Goal: Task Accomplishment & Management: Use online tool/utility

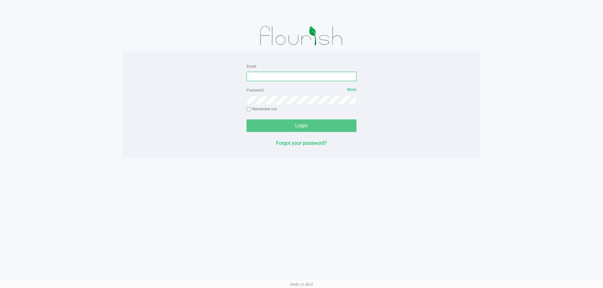
drag, startPoint x: 282, startPoint y: 77, endPoint x: 280, endPoint y: 74, distance: 3.5
click at [281, 77] on input "Email" at bounding box center [301, 76] width 110 height 9
type input "[EMAIL_ADDRESS][DOMAIN_NAME]"
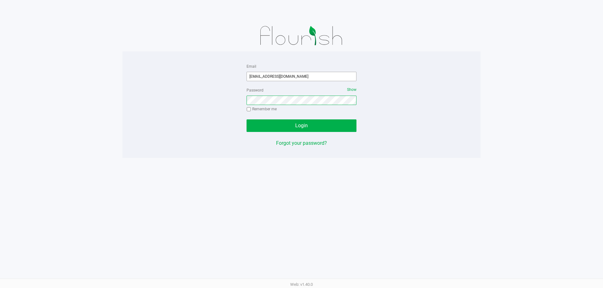
click at [246, 120] on button "Login" at bounding box center [301, 126] width 110 height 13
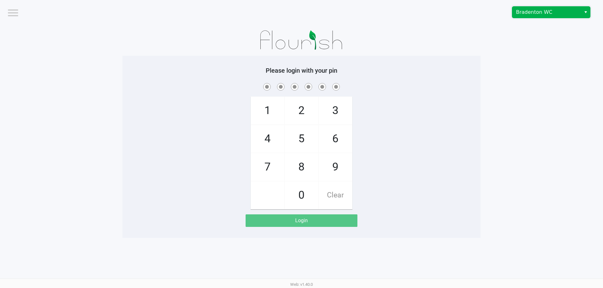
click at [527, 8] on span "Bradenton WC" at bounding box center [546, 12] width 69 height 11
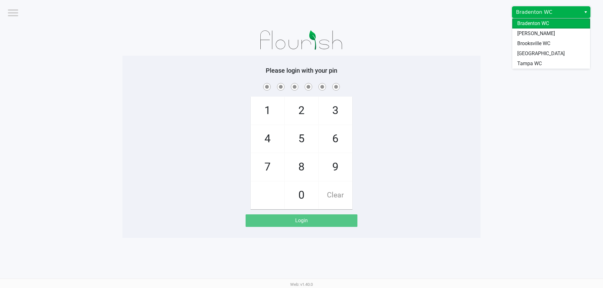
click at [527, 13] on span "Bradenton WC" at bounding box center [546, 12] width 61 height 8
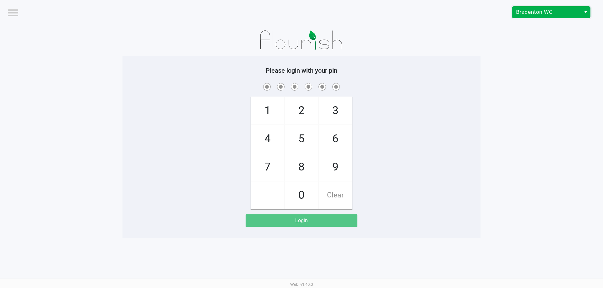
click at [530, 14] on span "Bradenton WC" at bounding box center [546, 12] width 61 height 8
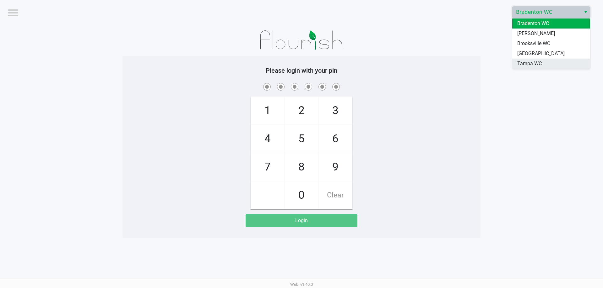
click at [530, 60] on span "Tampa WC" at bounding box center [529, 64] width 24 height 8
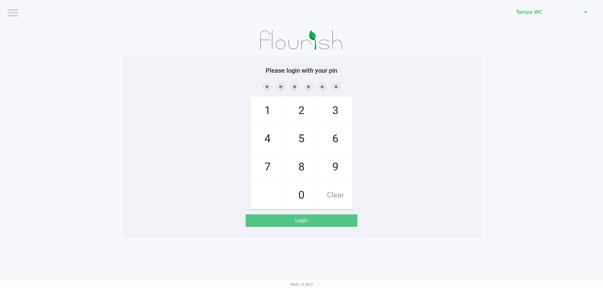
click at [480, 110] on div "1 4 7 2 5 8 0 3 6 9 Clear" at bounding box center [301, 146] width 358 height 128
checkbox input "true"
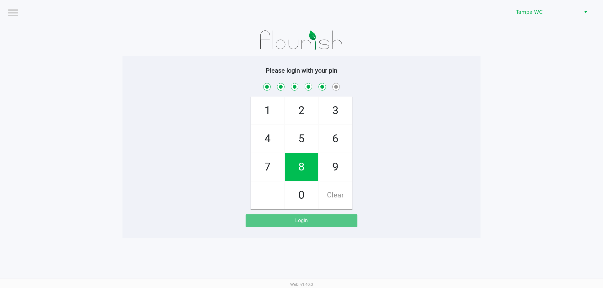
checkbox input "true"
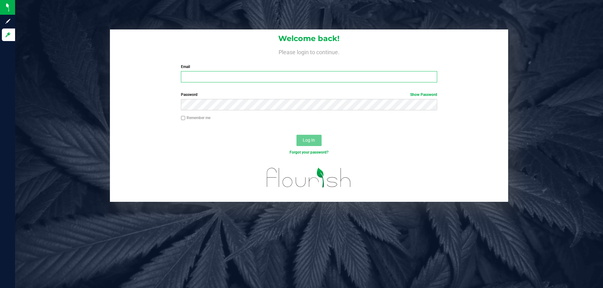
click at [208, 74] on input "Email" at bounding box center [309, 76] width 256 height 11
type input "[EMAIL_ADDRESS][DOMAIN_NAME]"
click at [296, 135] on button "Log In" at bounding box center [308, 140] width 25 height 11
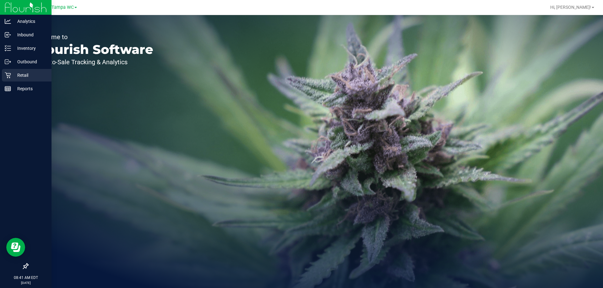
click at [6, 78] on div "Retail" at bounding box center [27, 75] width 50 height 13
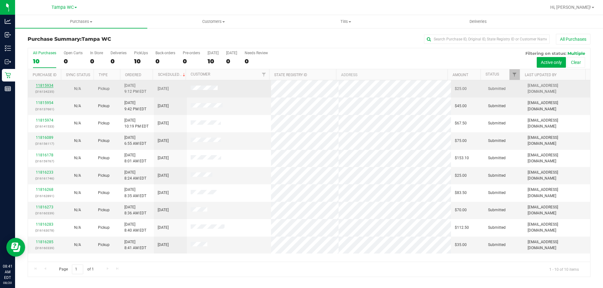
click at [48, 85] on link "11815934" at bounding box center [45, 85] width 18 height 4
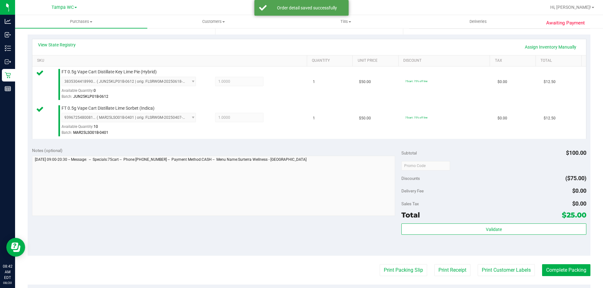
scroll to position [146, 0]
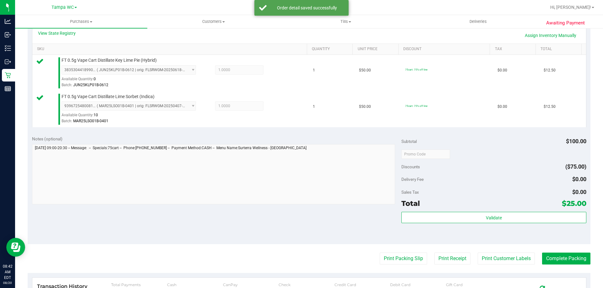
click at [479, 230] on div "Validate" at bounding box center [493, 226] width 185 height 28
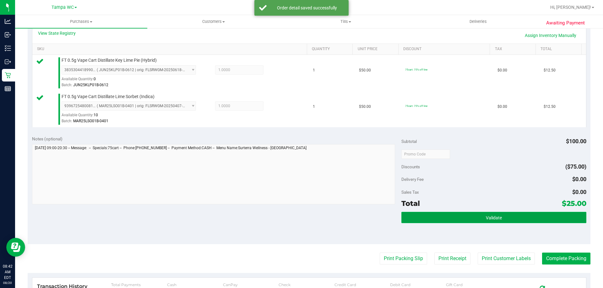
click at [474, 218] on button "Validate" at bounding box center [493, 217] width 185 height 11
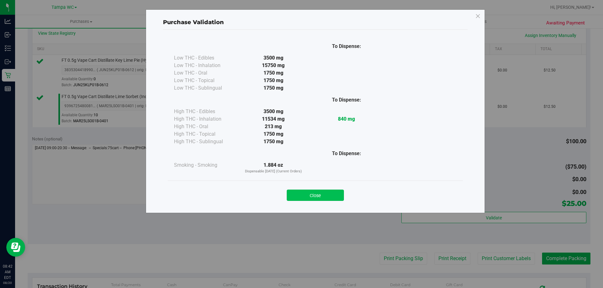
click at [320, 194] on button "Close" at bounding box center [315, 195] width 57 height 11
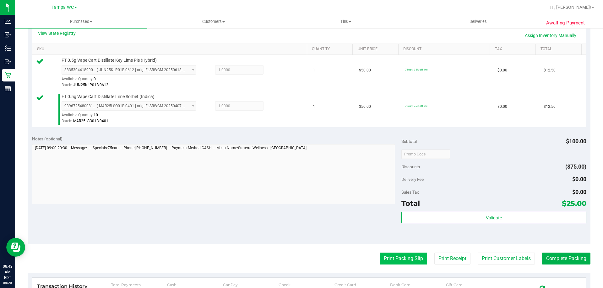
click at [395, 260] on button "Print Packing Slip" at bounding box center [402, 259] width 47 height 12
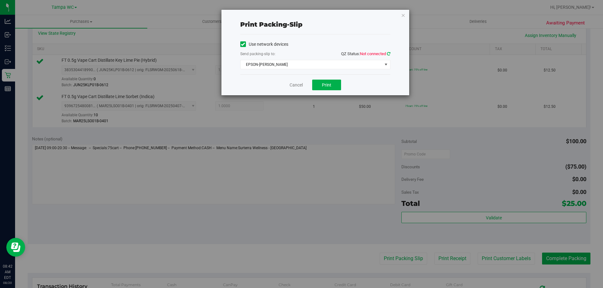
click at [388, 54] on icon at bounding box center [388, 54] width 3 height 4
click at [308, 66] on span "EPSON-DAVIS-BISBAL" at bounding box center [311, 64] width 142 height 9
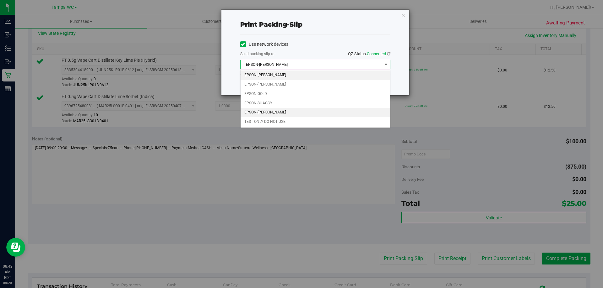
click at [272, 115] on li "EPSON-WILLOW-SMITH" at bounding box center [314, 112] width 149 height 9
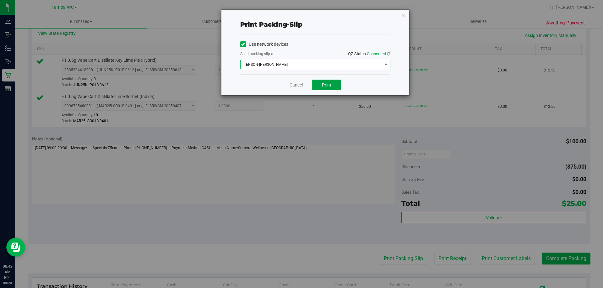
click at [325, 84] on span "Print" at bounding box center [326, 85] width 9 height 5
click at [291, 85] on link "Cancel" at bounding box center [295, 85] width 13 height 7
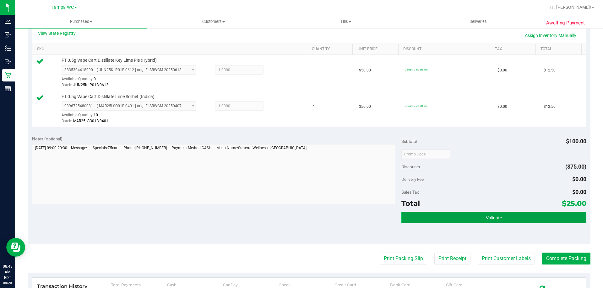
click at [493, 219] on span "Validate" at bounding box center [494, 218] width 16 height 5
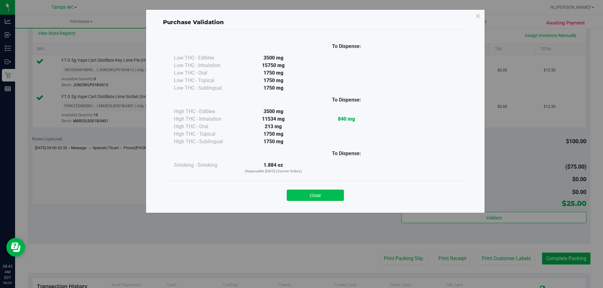
click at [297, 196] on button "Close" at bounding box center [315, 195] width 57 height 11
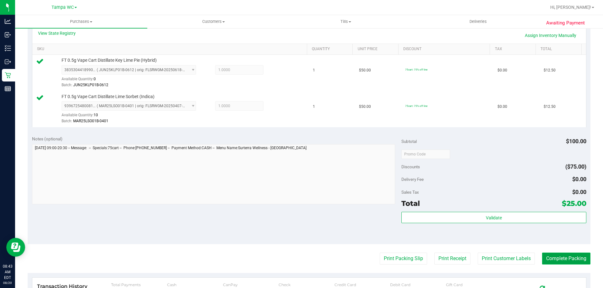
click at [557, 264] on button "Complete Packing" at bounding box center [566, 259] width 48 height 12
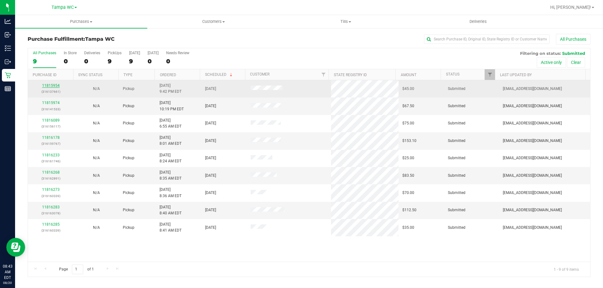
click at [52, 84] on link "11815954" at bounding box center [51, 85] width 18 height 4
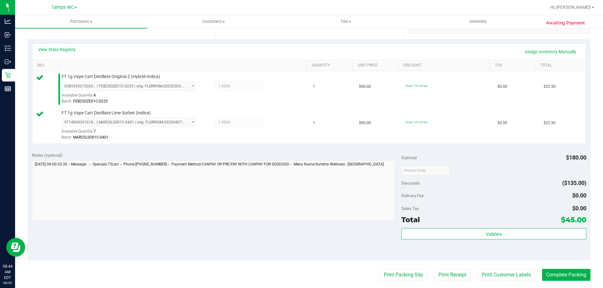
scroll to position [188, 0]
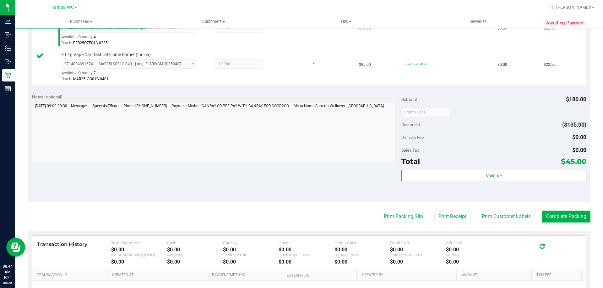
click at [323, 191] on div "Notes (optional) Subtotal $180.00 Discounts ($135.00) Delivery Fee $0.00 Sales …" at bounding box center [309, 145] width 562 height 113
click at [469, 181] on div "Validate" at bounding box center [493, 184] width 185 height 28
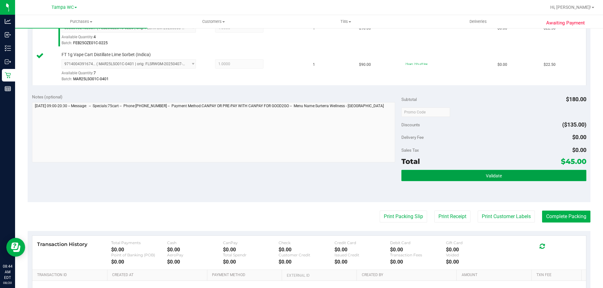
click at [471, 178] on button "Validate" at bounding box center [493, 175] width 185 height 11
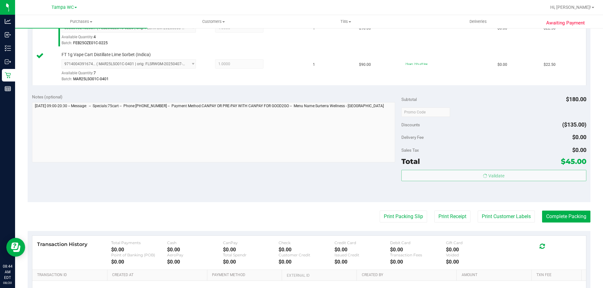
click at [481, 151] on div "Sales Tax $0.00" at bounding box center [493, 150] width 185 height 11
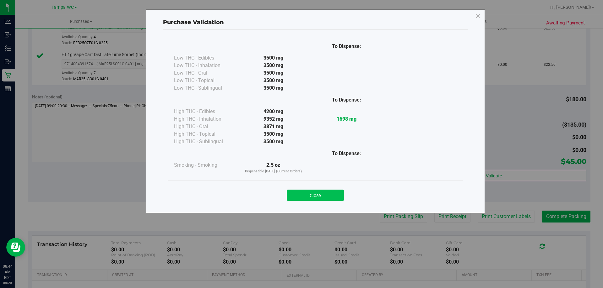
click at [299, 195] on button "Close" at bounding box center [315, 195] width 57 height 11
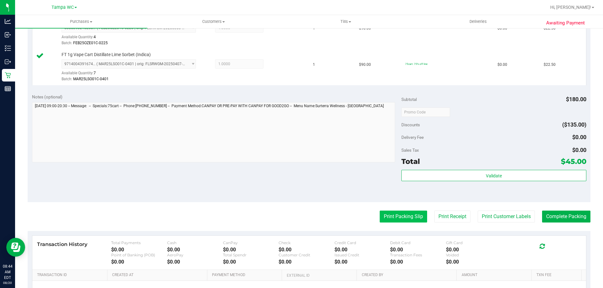
click at [405, 221] on button "Print Packing Slip" at bounding box center [402, 217] width 47 height 12
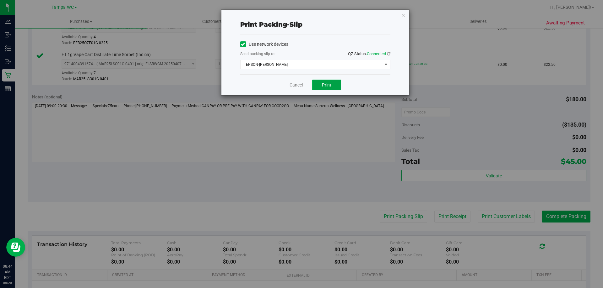
click at [326, 83] on span "Print" at bounding box center [326, 85] width 9 height 5
click at [299, 83] on link "Cancel" at bounding box center [295, 85] width 13 height 7
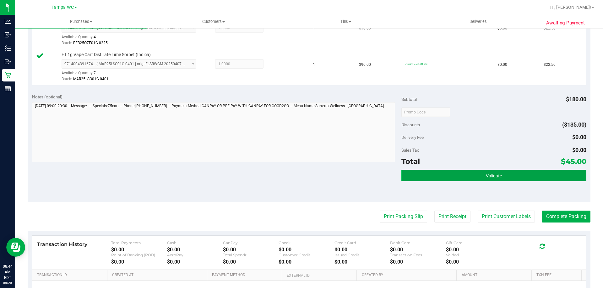
click at [498, 177] on button "Validate" at bounding box center [493, 175] width 185 height 11
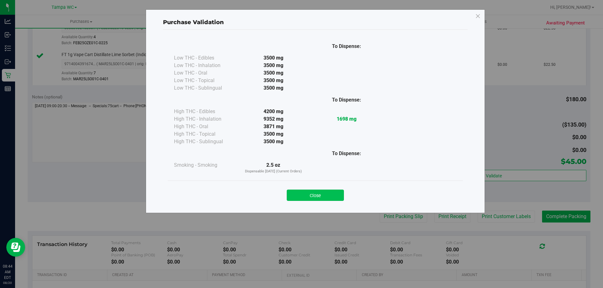
click at [327, 198] on button "Close" at bounding box center [315, 195] width 57 height 11
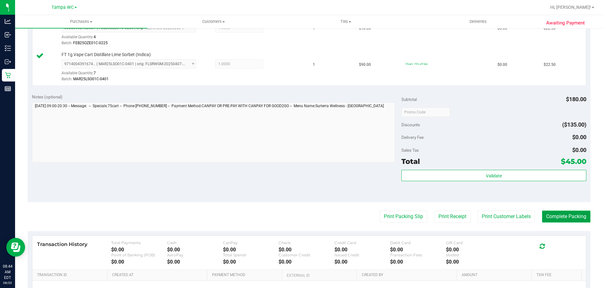
click at [553, 221] on button "Complete Packing" at bounding box center [566, 217] width 48 height 12
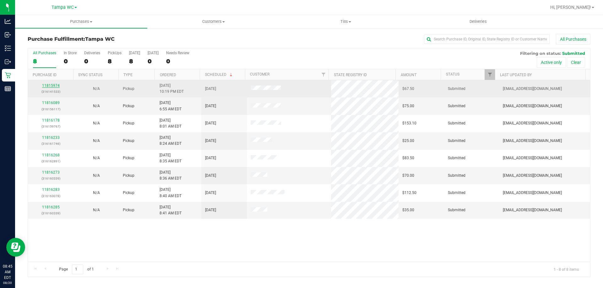
click at [57, 86] on link "11815974" at bounding box center [51, 85] width 18 height 4
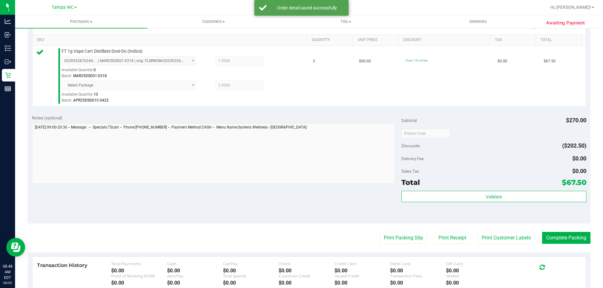
scroll to position [156, 0]
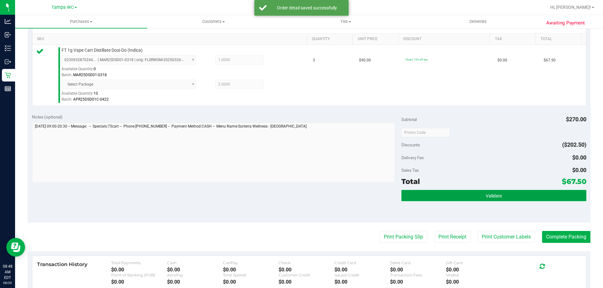
click at [508, 200] on button "Validate" at bounding box center [493, 195] width 185 height 11
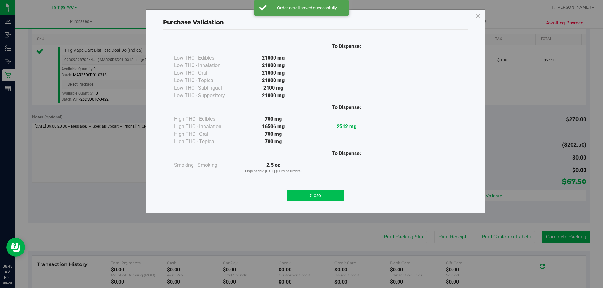
click at [331, 196] on button "Close" at bounding box center [315, 195] width 57 height 11
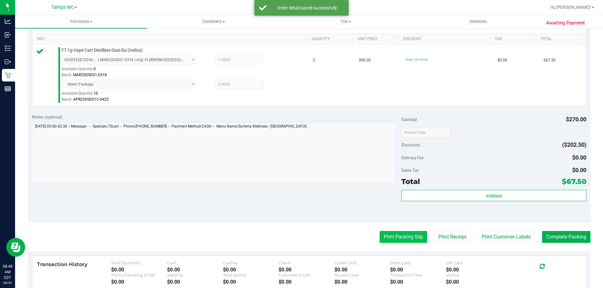
click at [396, 236] on button "Print Packing Slip" at bounding box center [402, 237] width 47 height 12
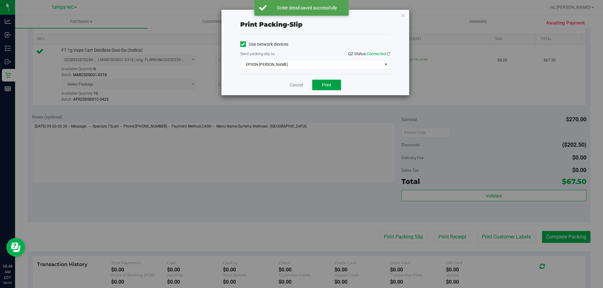
click at [327, 83] on span "Print" at bounding box center [326, 85] width 9 height 5
click at [299, 87] on link "Cancel" at bounding box center [295, 85] width 13 height 7
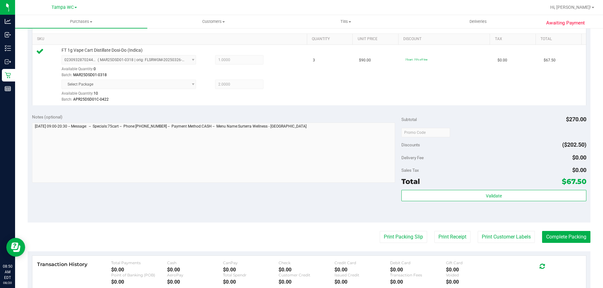
click at [565, 225] on purchase-details "Back Edit Purchase Cancel Purchase View Profile # 11815974 BioTrack ID: - Submi…" at bounding box center [309, 124] width 562 height 492
click at [569, 234] on button "Complete Packing" at bounding box center [566, 237] width 48 height 12
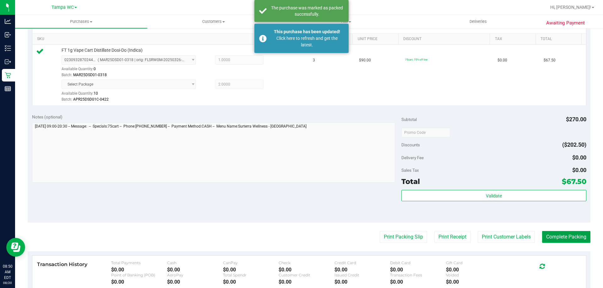
click at [572, 242] on button "Complete Packing" at bounding box center [566, 237] width 48 height 12
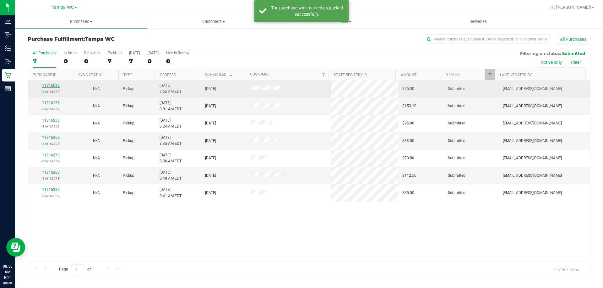
click at [51, 83] on link "11816089" at bounding box center [51, 85] width 18 height 4
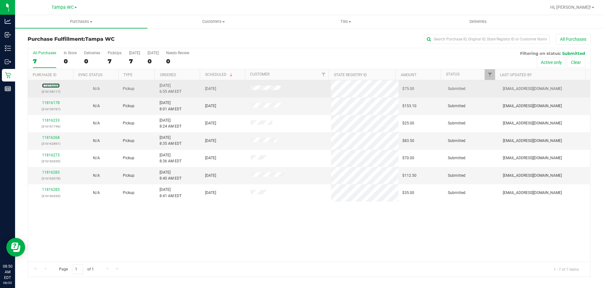
click at [53, 85] on link "11816089" at bounding box center [51, 85] width 18 height 4
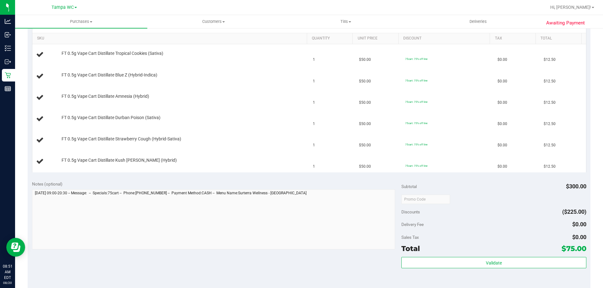
scroll to position [251, 0]
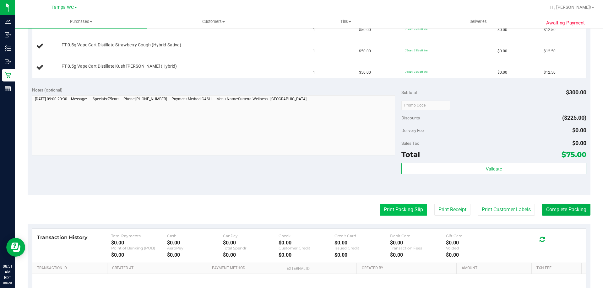
click at [385, 208] on button "Print Packing Slip" at bounding box center [402, 210] width 47 height 12
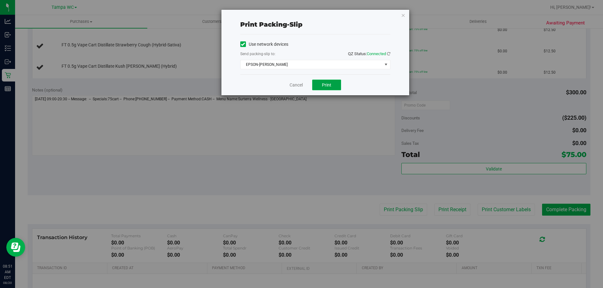
click at [332, 84] on button "Print" at bounding box center [326, 85] width 29 height 11
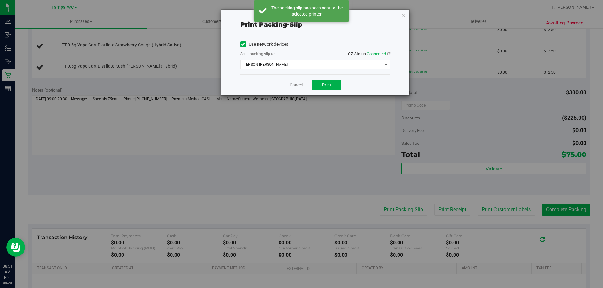
click at [296, 86] on link "Cancel" at bounding box center [295, 85] width 13 height 7
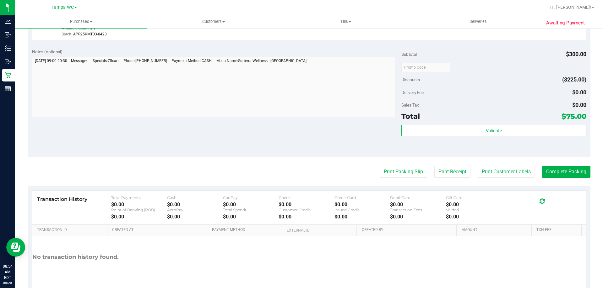
scroll to position [406, 0]
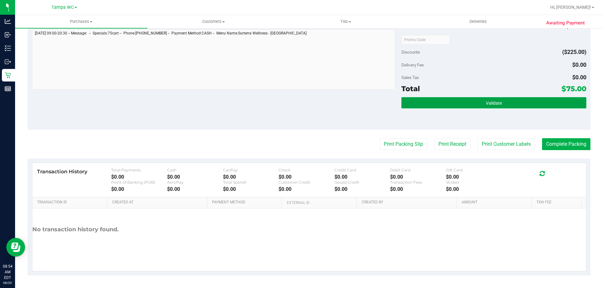
click at [502, 105] on button "Validate" at bounding box center [493, 102] width 185 height 11
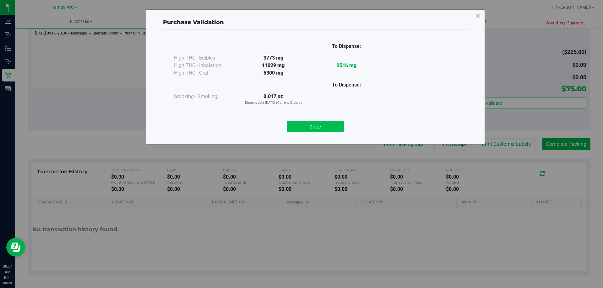
click at [325, 131] on button "Close" at bounding box center [315, 126] width 57 height 11
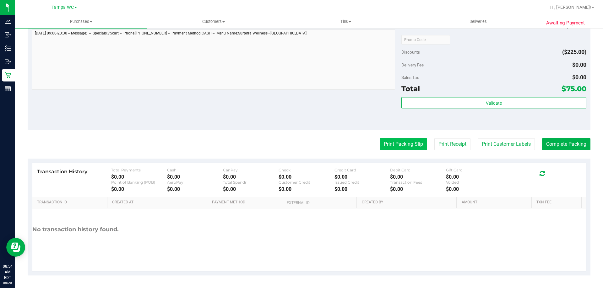
click at [386, 143] on button "Print Packing Slip" at bounding box center [402, 144] width 47 height 12
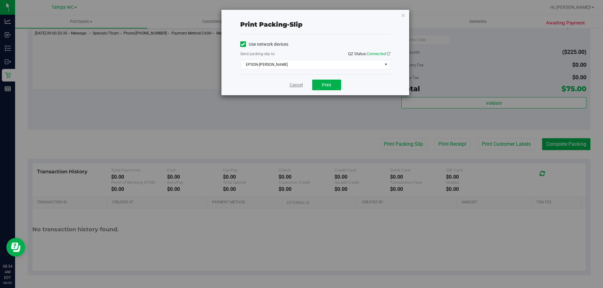
click at [297, 85] on link "Cancel" at bounding box center [295, 85] width 13 height 7
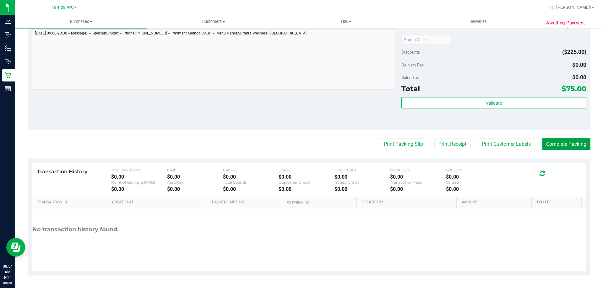
click at [556, 141] on button "Complete Packing" at bounding box center [566, 144] width 48 height 12
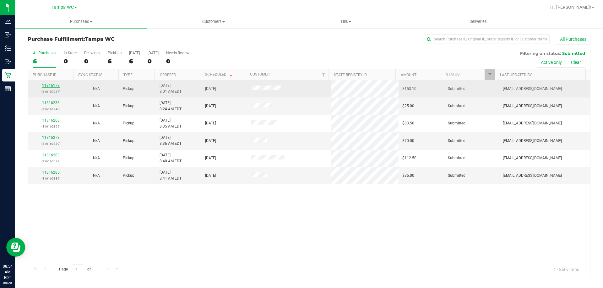
click at [47, 85] on link "11816178" at bounding box center [51, 85] width 18 height 4
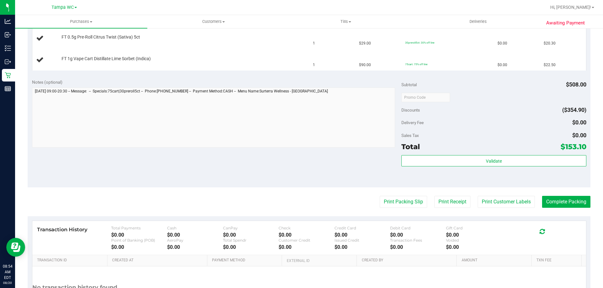
scroll to position [282, 0]
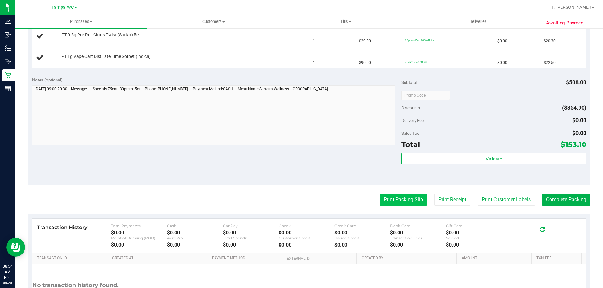
click at [393, 197] on button "Print Packing Slip" at bounding box center [402, 200] width 47 height 12
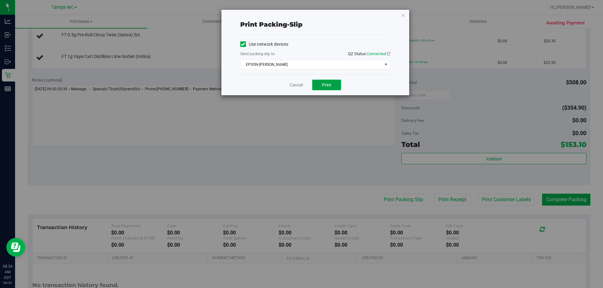
click at [336, 86] on button "Print" at bounding box center [326, 85] width 29 height 11
click at [290, 85] on link "Cancel" at bounding box center [295, 85] width 13 height 7
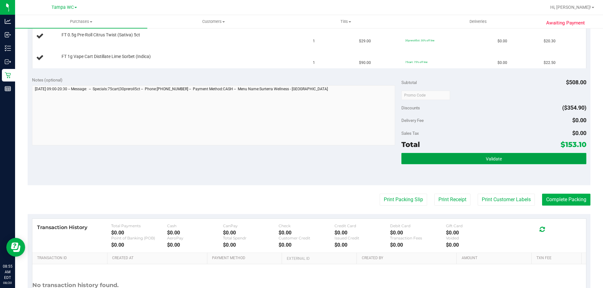
click at [479, 164] on button "Validate" at bounding box center [493, 158] width 185 height 11
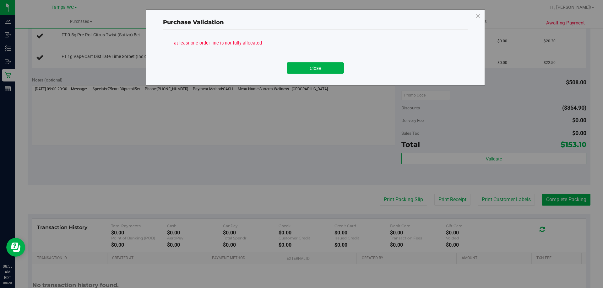
click at [468, 121] on div "Purchase Validation at least one order line is not fully allocated Close" at bounding box center [303, 144] width 607 height 288
click at [303, 67] on button "Close" at bounding box center [315, 67] width 57 height 11
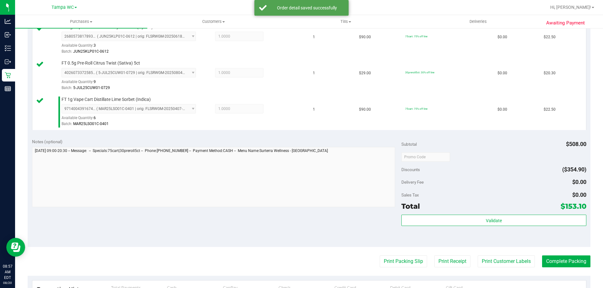
scroll to position [345, 0]
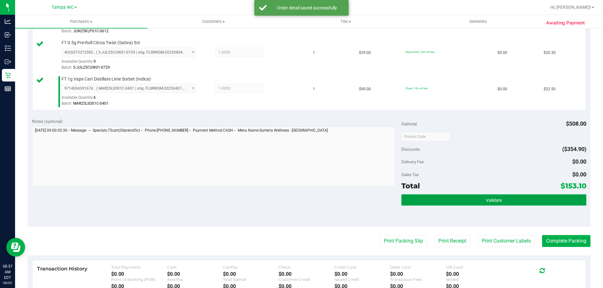
click at [473, 195] on button "Validate" at bounding box center [493, 200] width 185 height 11
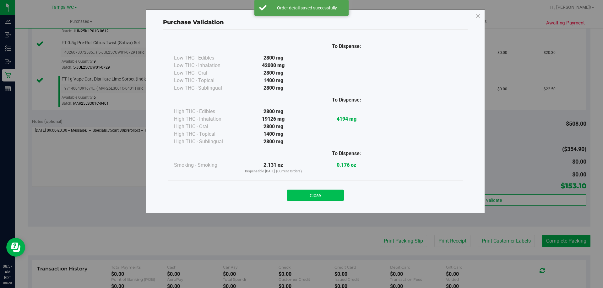
click at [309, 201] on button "Close" at bounding box center [315, 195] width 57 height 11
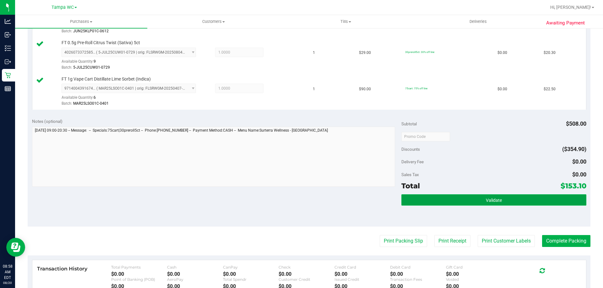
click at [524, 196] on button "Validate" at bounding box center [493, 200] width 185 height 11
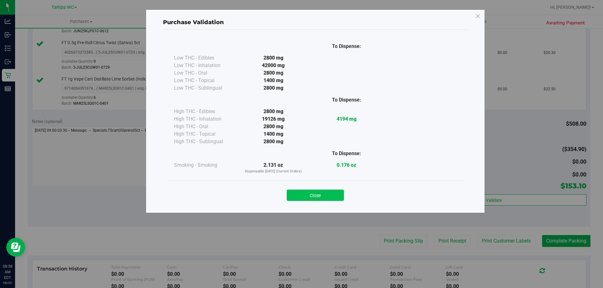
click at [324, 200] on button "Close" at bounding box center [315, 195] width 57 height 11
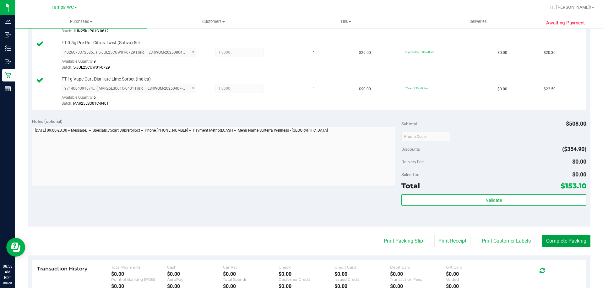
click at [569, 237] on button "Complete Packing" at bounding box center [566, 241] width 48 height 12
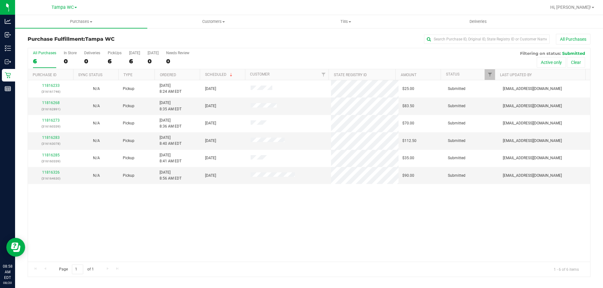
click at [340, 244] on div "11816233 (316161746) N/A Pickup 8/20/2025 8:24 AM EDT 8/20/2025 $25.00 Submitte…" at bounding box center [309, 171] width 562 height 182
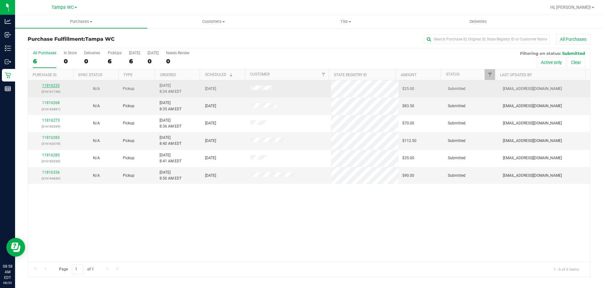
click at [47, 84] on link "11816233" at bounding box center [51, 85] width 18 height 4
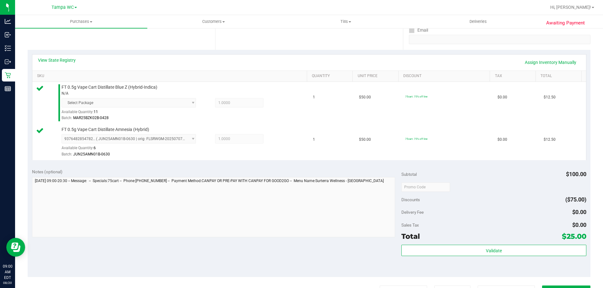
scroll to position [122, 0]
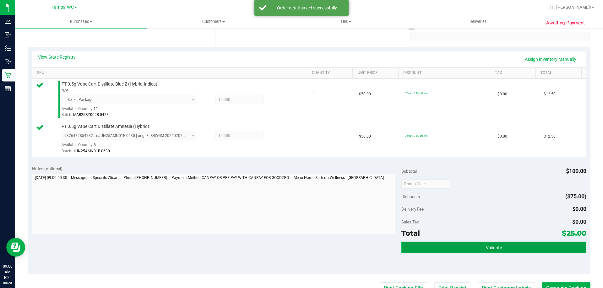
click at [486, 245] on span "Validate" at bounding box center [494, 247] width 16 height 5
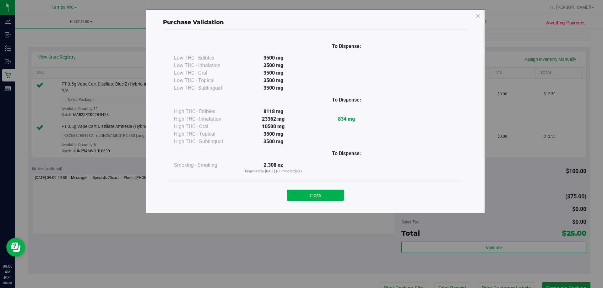
click at [334, 189] on div "Close" at bounding box center [315, 194] width 286 height 16
click at [336, 195] on button "Close" at bounding box center [315, 195] width 57 height 11
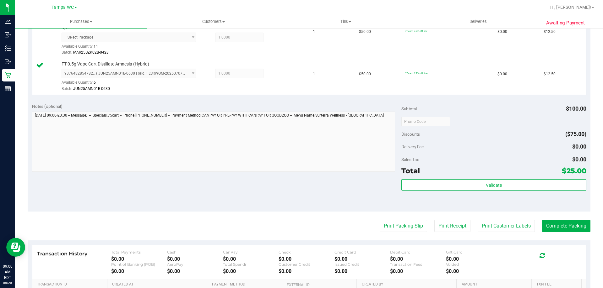
scroll to position [267, 0]
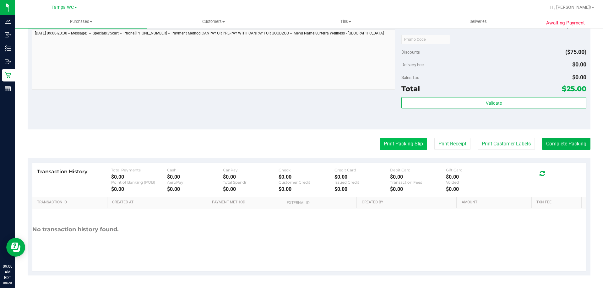
click at [393, 146] on button "Print Packing Slip" at bounding box center [402, 144] width 47 height 12
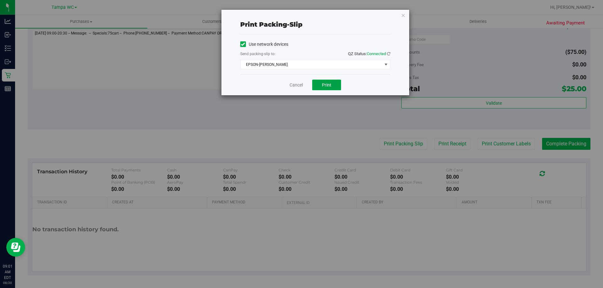
click at [333, 83] on button "Print" at bounding box center [326, 85] width 29 height 11
click at [295, 86] on link "Cancel" at bounding box center [295, 85] width 13 height 7
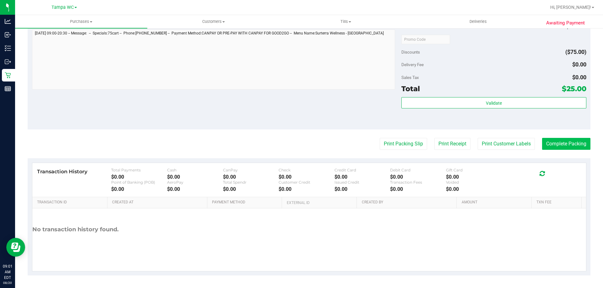
click at [557, 143] on button "Complete Packing" at bounding box center [566, 144] width 48 height 12
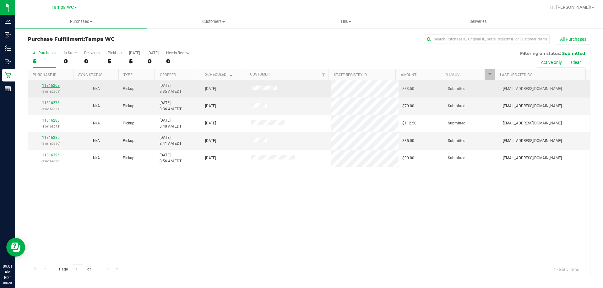
click at [51, 84] on link "11816268" at bounding box center [51, 85] width 18 height 4
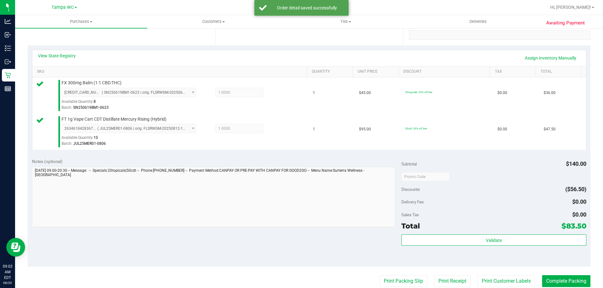
scroll to position [126, 0]
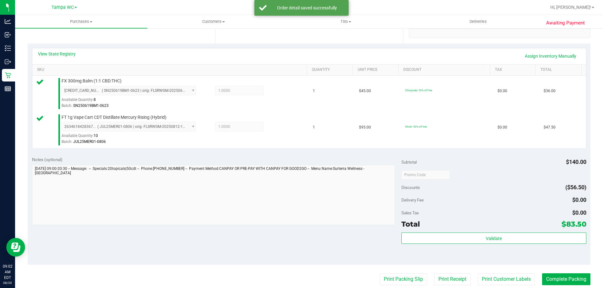
click at [492, 232] on div "Subtotal $140.00 Discounts ($56.50) Delivery Fee $0.00 Sales Tax $0.00 Total $8…" at bounding box center [493, 209] width 185 height 105
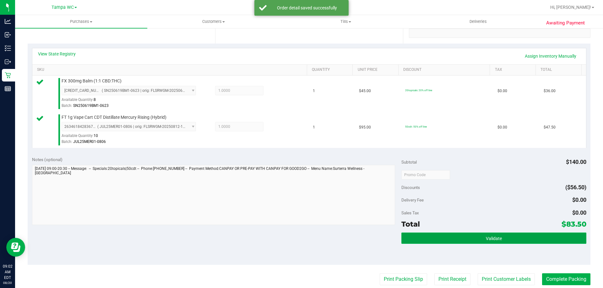
click at [490, 239] on span "Validate" at bounding box center [494, 238] width 16 height 5
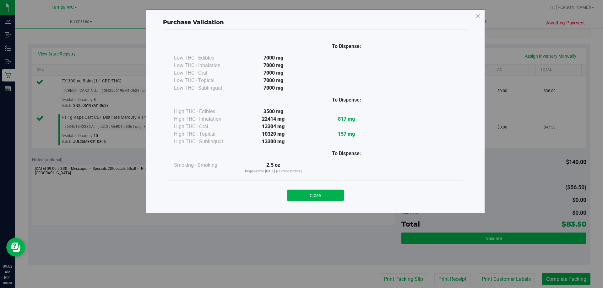
click at [505, 207] on div "Purchase Validation To Dispense: Low THC - Edibles 7000 mg" at bounding box center [303, 144] width 607 height 288
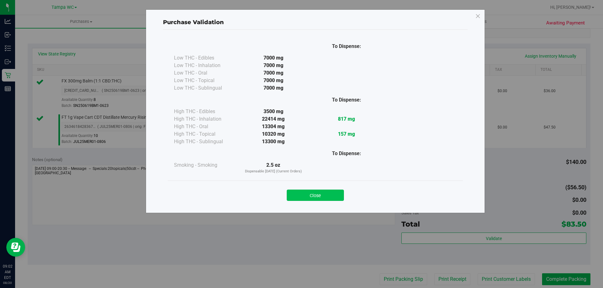
click at [328, 197] on button "Close" at bounding box center [315, 195] width 57 height 11
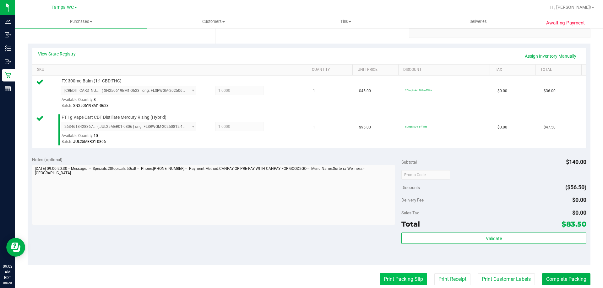
click at [384, 274] on button "Print Packing Slip" at bounding box center [402, 280] width 47 height 12
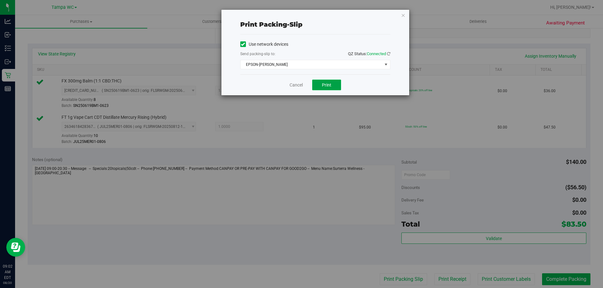
click at [320, 87] on button "Print" at bounding box center [326, 85] width 29 height 11
click at [291, 87] on link "Cancel" at bounding box center [295, 85] width 13 height 7
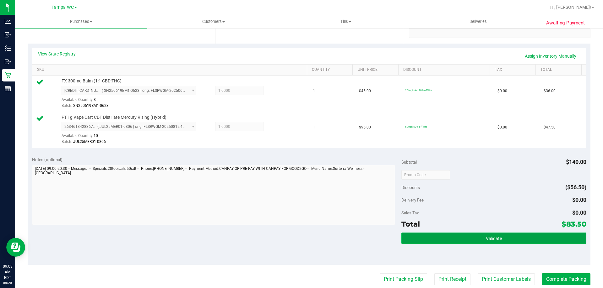
click at [471, 238] on button "Validate" at bounding box center [493, 238] width 185 height 11
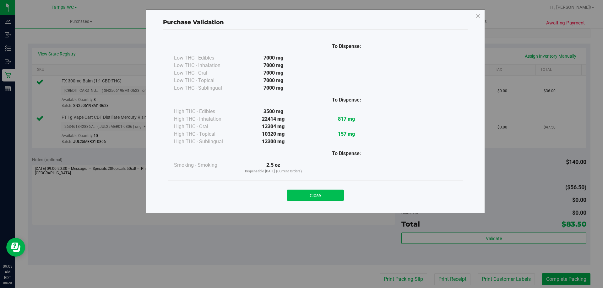
click at [309, 199] on button "Close" at bounding box center [315, 195] width 57 height 11
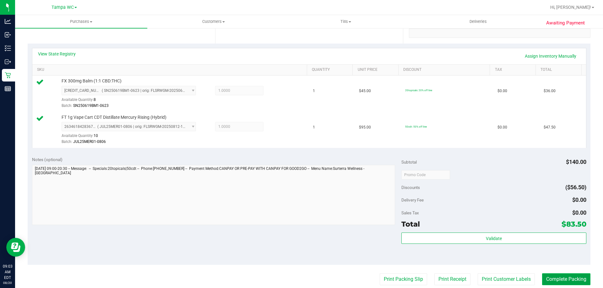
click at [552, 280] on button "Complete Packing" at bounding box center [566, 280] width 48 height 12
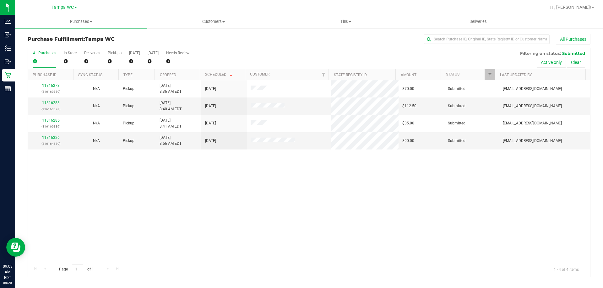
click at [311, 193] on div "11816273 (316160339) N/A Pickup 8/20/2025 8:36 AM EDT 8/20/2025 $70.00 Submitte…" at bounding box center [309, 171] width 562 height 182
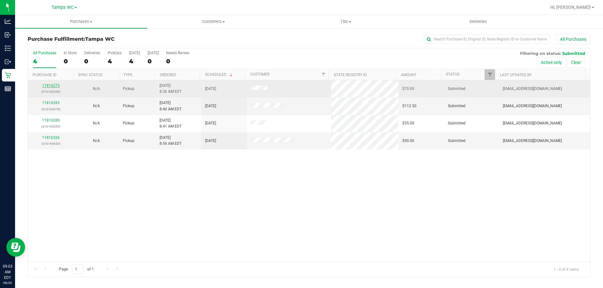
click at [52, 84] on link "11816273" at bounding box center [51, 85] width 18 height 4
click at [55, 87] on link "11816273" at bounding box center [51, 85] width 18 height 4
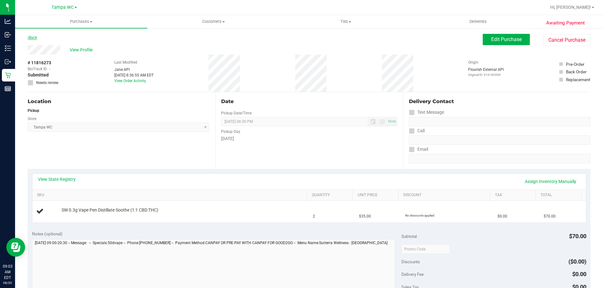
click at [32, 37] on link "Back" at bounding box center [32, 37] width 9 height 4
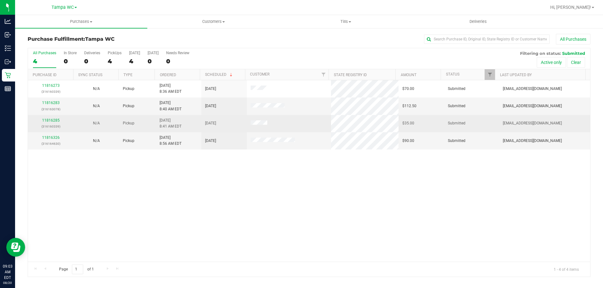
click at [50, 118] on div "11816285 (316160339)" at bounding box center [51, 124] width 38 height 12
click at [50, 121] on link "11816285" at bounding box center [51, 120] width 18 height 4
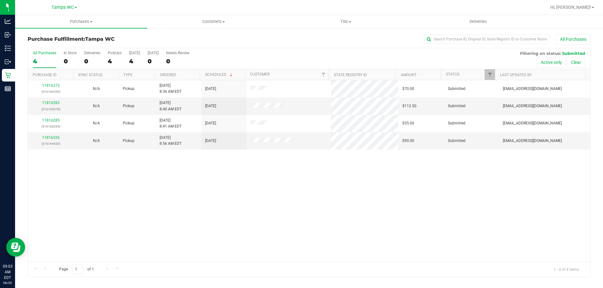
click at [131, 180] on div "11816273 (316160339) N/A Pickup 8/20/2025 8:36 AM EDT 8/20/2025 $70.00 Submitte…" at bounding box center [309, 171] width 562 height 182
click at [130, 174] on div "11816273 (316160339) N/A Pickup 8/20/2025 8:36 AM EDT 8/20/2025 $70.00 Submitte…" at bounding box center [309, 171] width 562 height 182
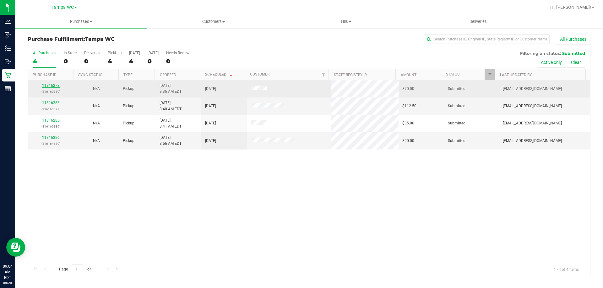
click at [57, 86] on link "11816273" at bounding box center [51, 85] width 18 height 4
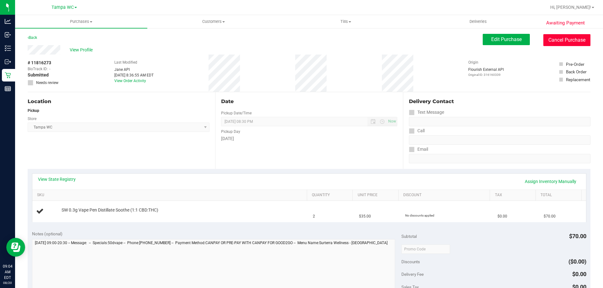
click at [551, 42] on button "Cancel Purchase" at bounding box center [566, 40] width 47 height 12
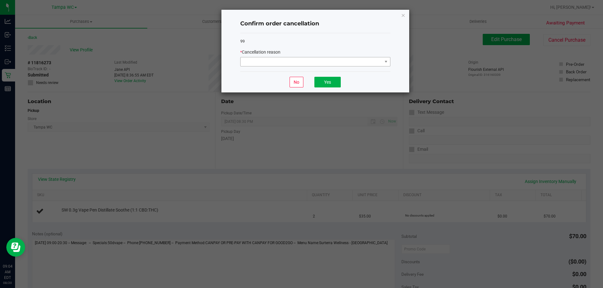
drag, startPoint x: 346, startPoint y: 67, endPoint x: 342, endPoint y: 67, distance: 4.1
click at [345, 67] on div "99 * Cancellation reason" at bounding box center [315, 52] width 150 height 39
click at [338, 61] on span at bounding box center [311, 61] width 142 height 9
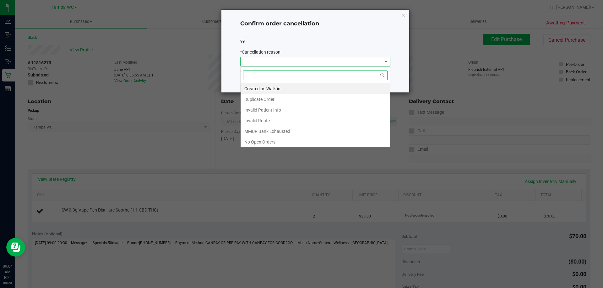
scroll to position [9, 150]
click at [261, 97] on li "Duplicate Order" at bounding box center [314, 99] width 149 height 11
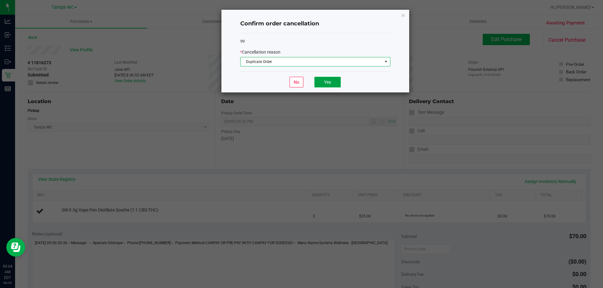
click at [326, 81] on button "Yes" at bounding box center [327, 82] width 26 height 11
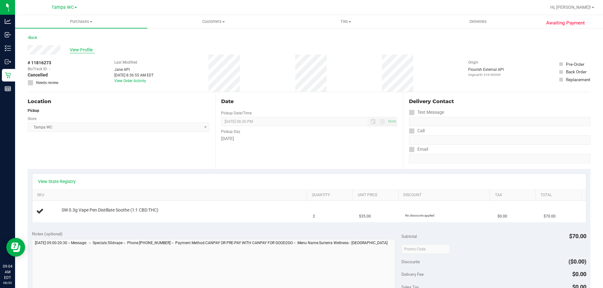
click at [89, 52] on span "View Profile" at bounding box center [82, 50] width 25 height 7
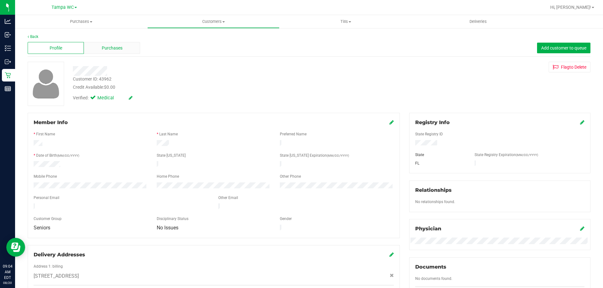
click at [108, 50] on span "Purchases" at bounding box center [112, 48] width 21 height 7
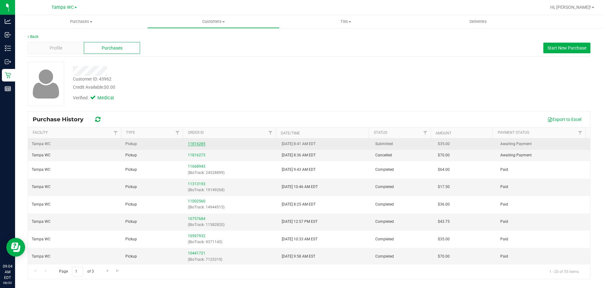
click at [202, 145] on link "11816285" at bounding box center [197, 144] width 18 height 4
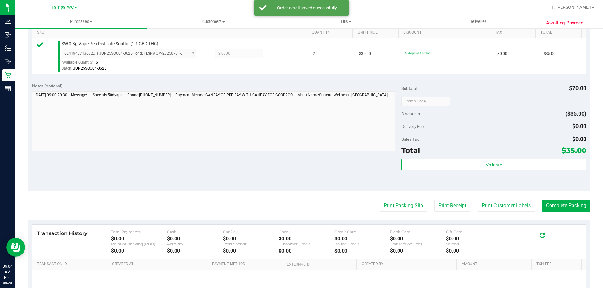
scroll to position [220, 0]
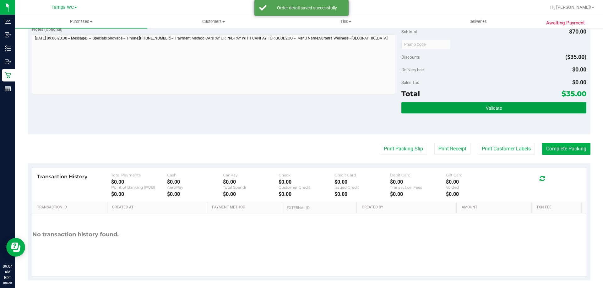
click at [515, 106] on button "Validate" at bounding box center [493, 107] width 185 height 11
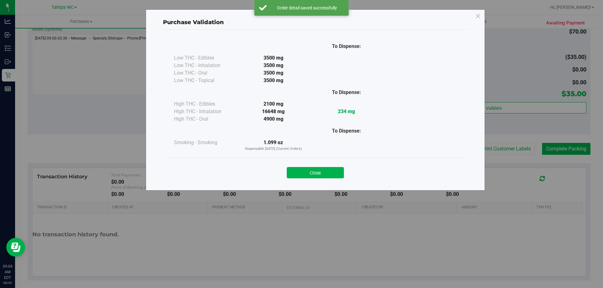
click at [515, 95] on div "Purchase Validation To Dispense: Low THC - Edibles 3500 mg" at bounding box center [303, 144] width 607 height 288
click at [331, 180] on div "Close" at bounding box center [315, 170] width 295 height 25
click at [331, 176] on button "Close" at bounding box center [315, 172] width 57 height 11
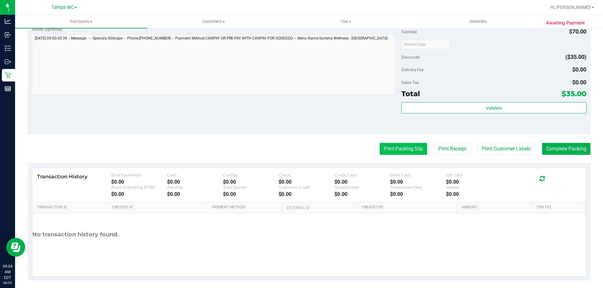
click at [402, 146] on button "Print Packing Slip" at bounding box center [402, 149] width 47 height 12
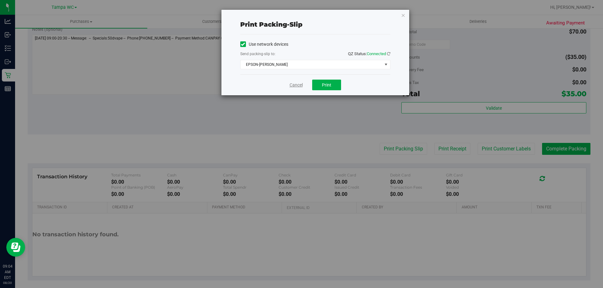
click at [293, 84] on link "Cancel" at bounding box center [295, 85] width 13 height 7
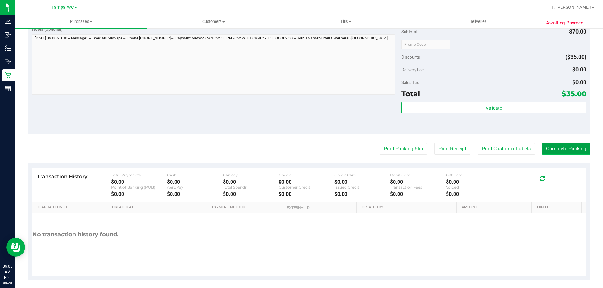
click at [556, 143] on button "Complete Packing" at bounding box center [566, 149] width 48 height 12
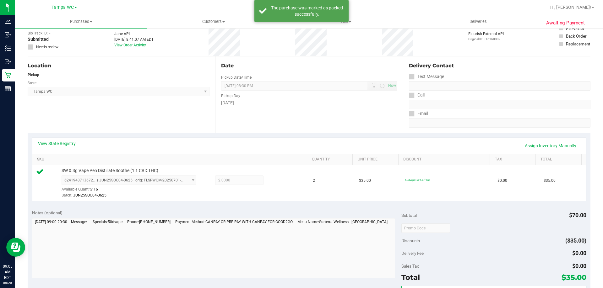
scroll to position [0, 0]
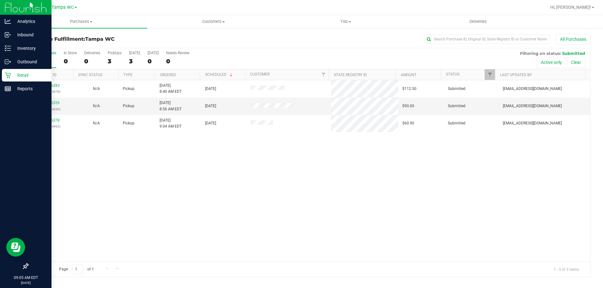
click at [9, 73] on icon at bounding box center [8, 75] width 6 height 6
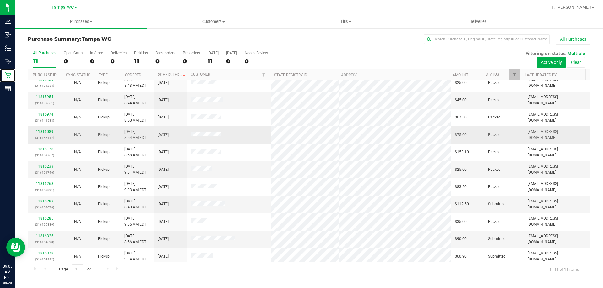
scroll to position [9, 0]
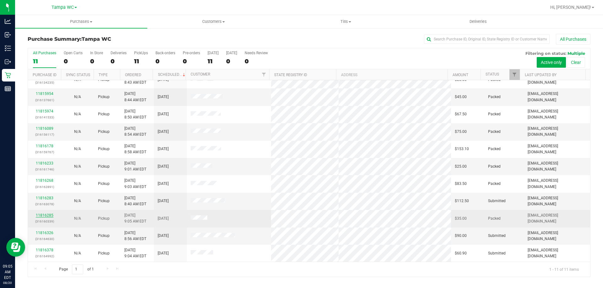
click at [47, 217] on link "11816285" at bounding box center [45, 215] width 18 height 4
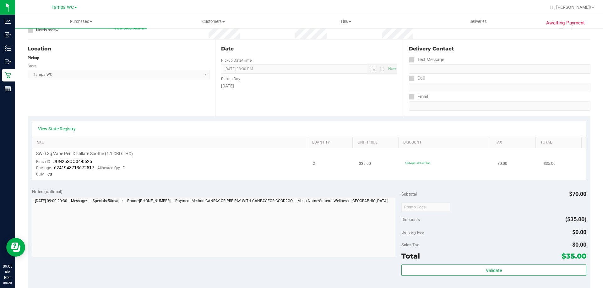
scroll to position [63, 0]
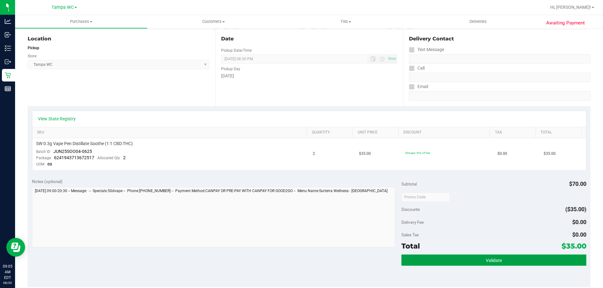
click at [454, 264] on button "Validate" at bounding box center [493, 260] width 185 height 11
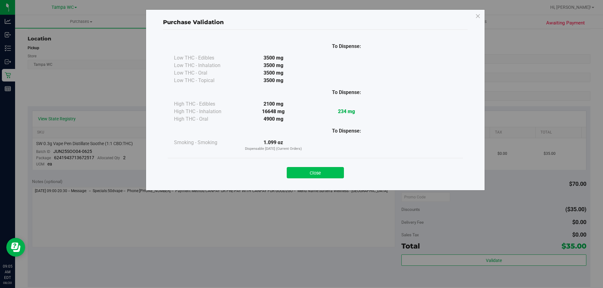
click at [319, 172] on button "Close" at bounding box center [315, 172] width 57 height 11
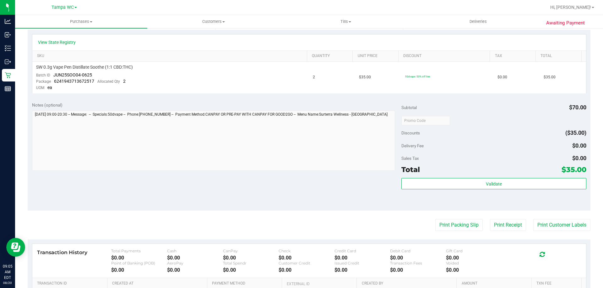
scroll to position [221, 0]
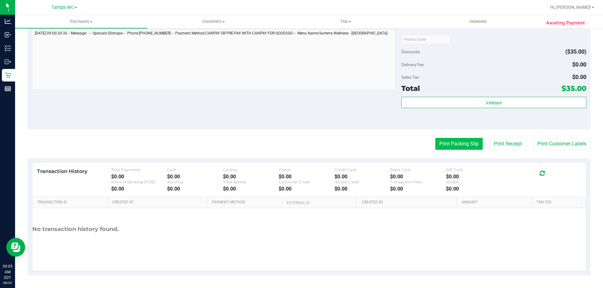
click at [450, 143] on button "Print Packing Slip" at bounding box center [458, 144] width 47 height 12
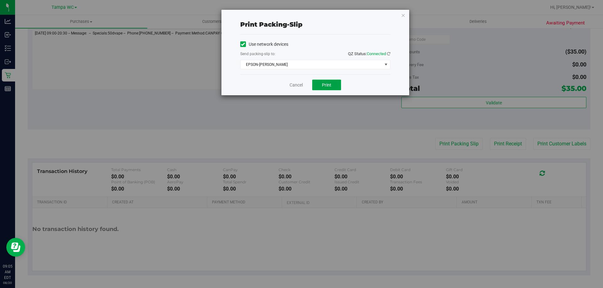
click at [335, 86] on button "Print" at bounding box center [326, 85] width 29 height 11
click at [297, 86] on link "Cancel" at bounding box center [295, 85] width 13 height 7
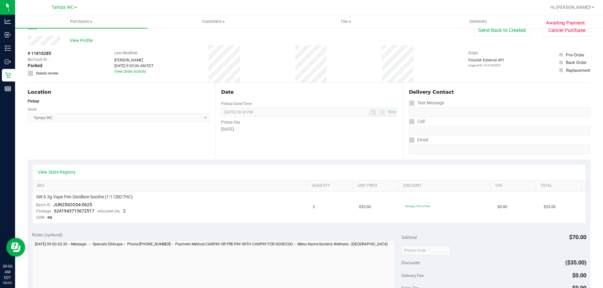
scroll to position [0, 0]
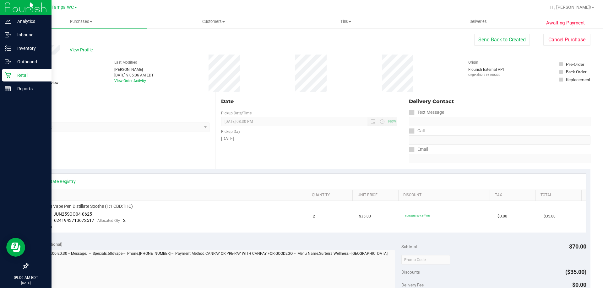
click at [13, 71] on div "Retail" at bounding box center [27, 75] width 50 height 13
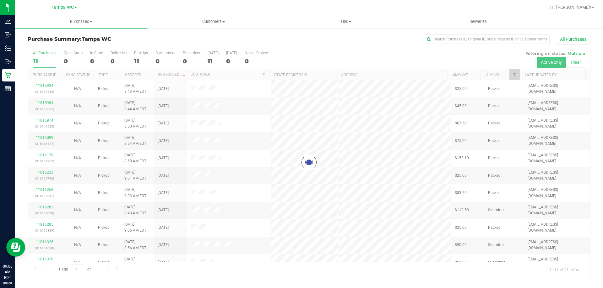
click at [514, 74] on div at bounding box center [309, 162] width 562 height 229
click at [514, 75] on div at bounding box center [309, 162] width 562 height 229
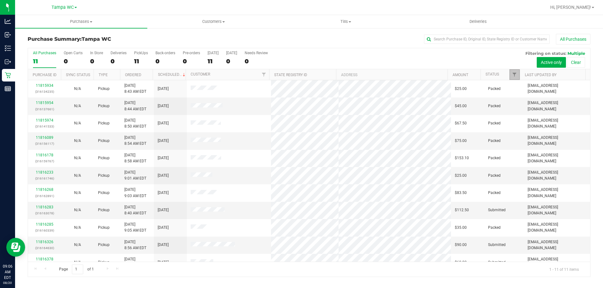
click at [514, 75] on span "Filter" at bounding box center [514, 74] width 5 height 5
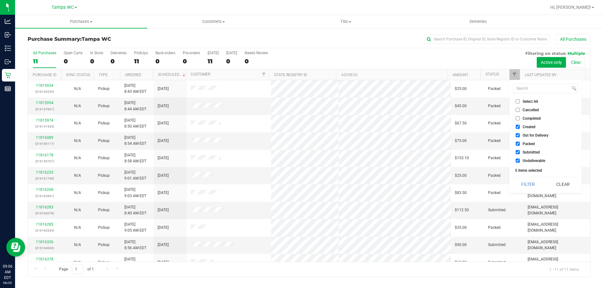
click at [516, 128] on input "Created" at bounding box center [517, 127] width 4 height 4
checkbox input "false"
click at [516, 142] on input "Packed" at bounding box center [517, 144] width 4 height 4
checkbox input "false"
click at [517, 135] on input "Out for Delivery" at bounding box center [517, 135] width 4 height 4
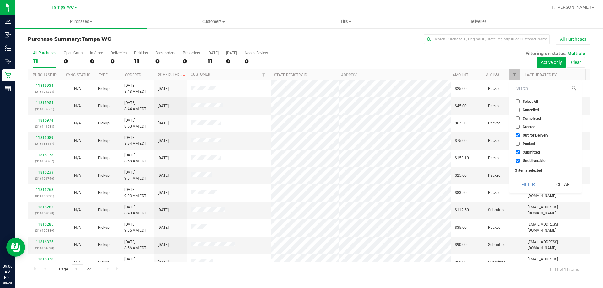
checkbox input "false"
click at [518, 154] on input "Submitted" at bounding box center [517, 152] width 4 height 4
checkbox input "false"
click at [517, 162] on input "Undeliverable" at bounding box center [517, 161] width 4 height 4
checkbox input "false"
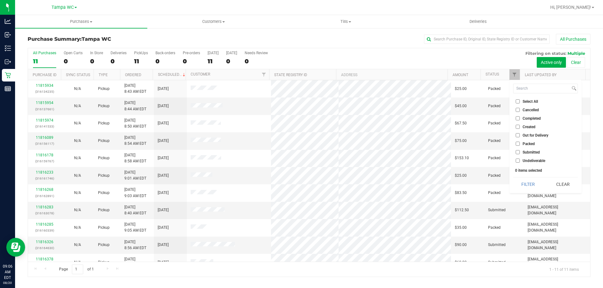
click at [517, 152] on input "Submitted" at bounding box center [517, 152] width 4 height 4
checkbox input "true"
click at [525, 183] on button "Filter" at bounding box center [528, 185] width 30 height 14
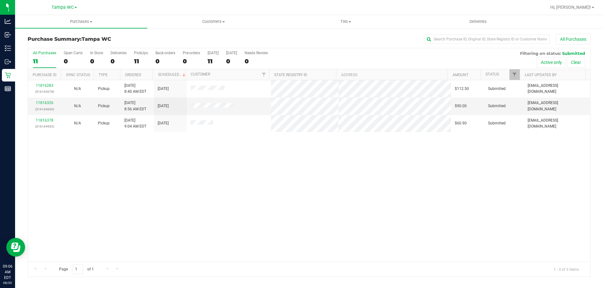
click at [384, 169] on div "11816283 (316163078) N/A Pickup 8/20/2025 8:40 AM EDT 8/20/2025 $112.50 Submitt…" at bounding box center [309, 171] width 562 height 182
click at [40, 102] on link "11816326" at bounding box center [45, 103] width 18 height 4
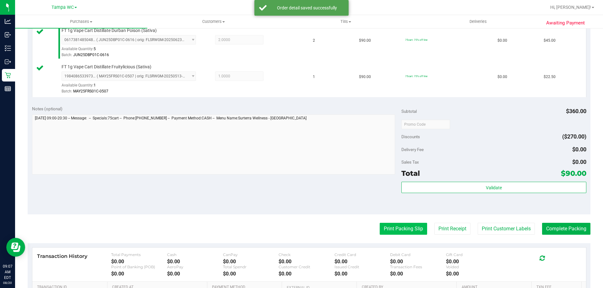
scroll to position [298, 0]
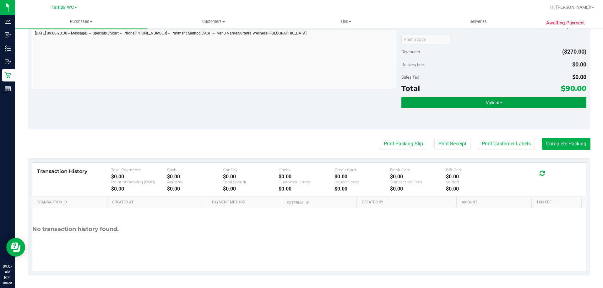
click at [473, 101] on button "Validate" at bounding box center [493, 102] width 185 height 11
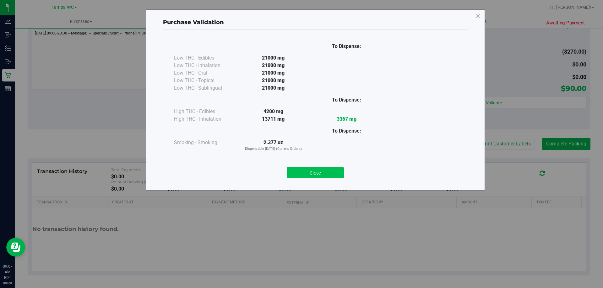
click at [315, 177] on button "Close" at bounding box center [315, 172] width 57 height 11
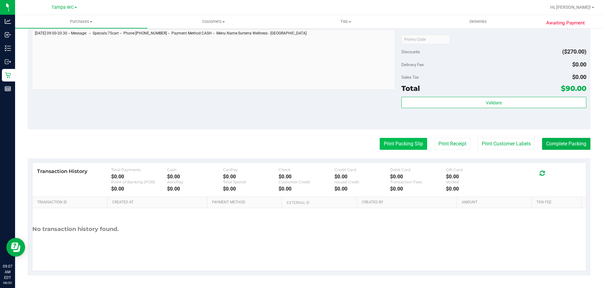
click at [389, 148] on button "Print Packing Slip" at bounding box center [402, 144] width 47 height 12
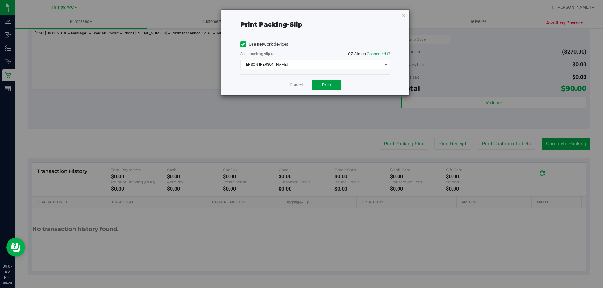
click at [332, 86] on button "Print" at bounding box center [326, 85] width 29 height 11
click at [290, 87] on link "Cancel" at bounding box center [295, 85] width 13 height 7
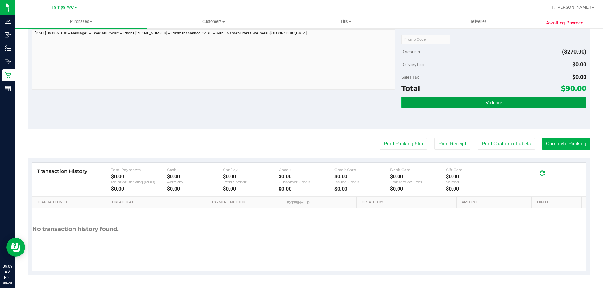
click at [526, 100] on button "Validate" at bounding box center [493, 102] width 185 height 11
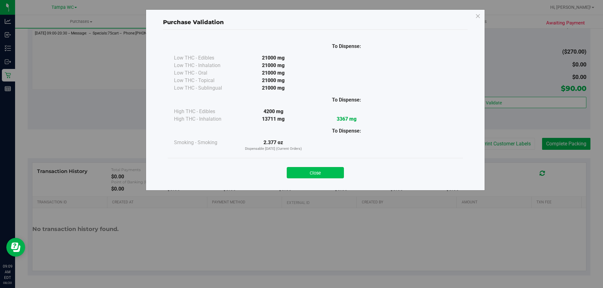
click at [324, 176] on button "Close" at bounding box center [315, 172] width 57 height 11
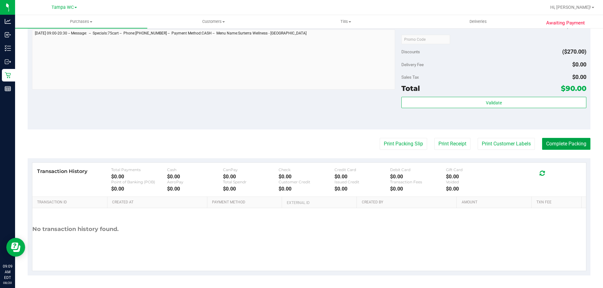
click at [548, 142] on button "Complete Packing" at bounding box center [566, 144] width 48 height 12
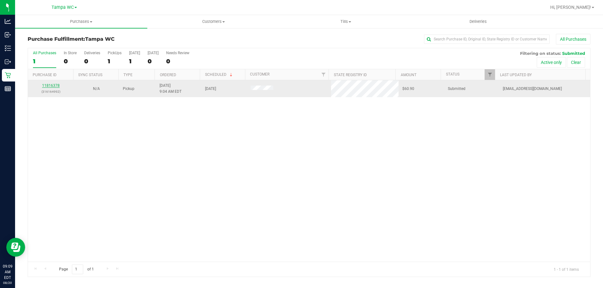
click at [46, 86] on link "11816378" at bounding box center [51, 85] width 18 height 4
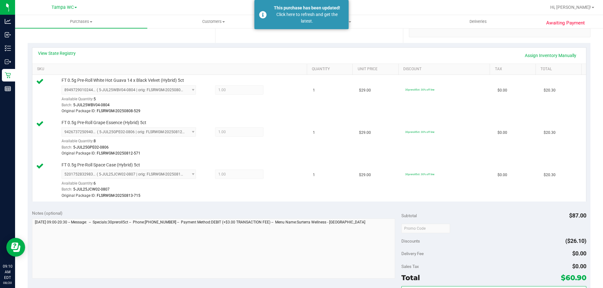
scroll to position [315, 0]
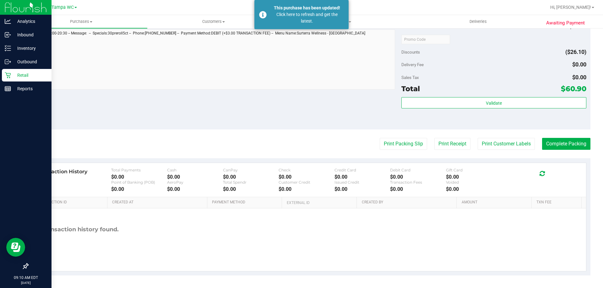
click at [12, 75] on p "Retail" at bounding box center [30, 76] width 38 height 8
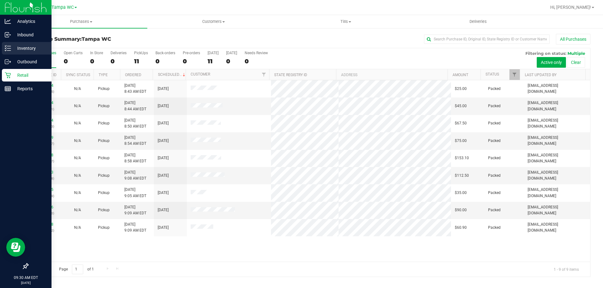
click at [10, 46] on icon at bounding box center [8, 48] width 6 height 6
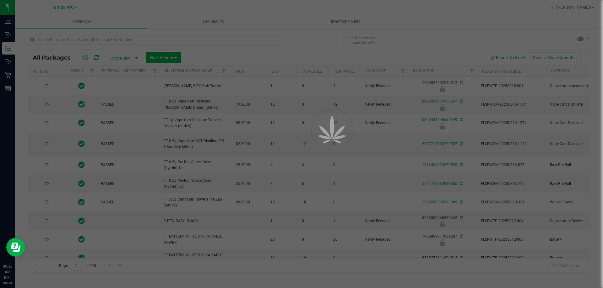
click at [64, 39] on div at bounding box center [301, 144] width 603 height 288
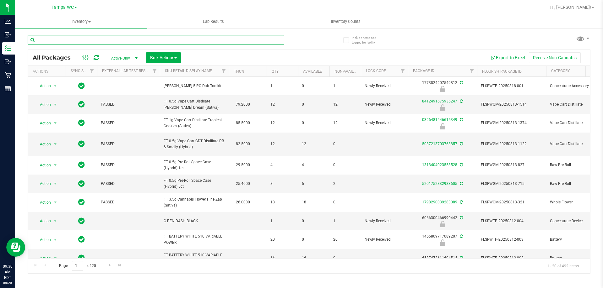
click at [64, 39] on input "text" at bounding box center [156, 39] width 256 height 9
paste input "SEP23BZK03B-0926"
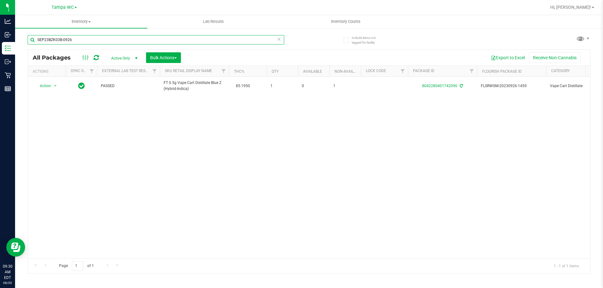
type input "SEP23BZK03B-0926"
click at [215, 132] on div "Action Action Adjust qty Create package Edit attributes Global inventory Locate…" at bounding box center [309, 168] width 562 height 182
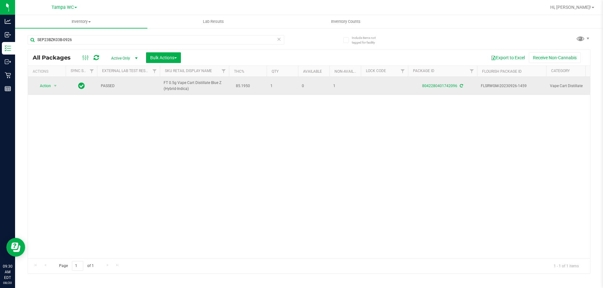
click at [42, 84] on span "Action" at bounding box center [42, 86] width 17 height 9
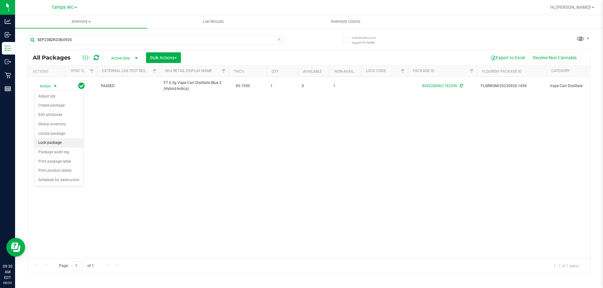
click at [51, 143] on li "Lock package" at bounding box center [59, 142] width 49 height 9
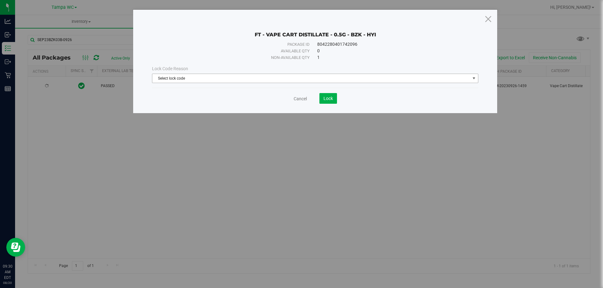
click at [325, 81] on span "Select lock code" at bounding box center [311, 78] width 318 height 9
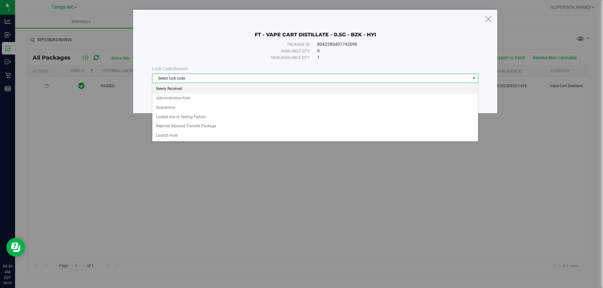
click at [182, 90] on li "Newly Received" at bounding box center [314, 88] width 325 height 9
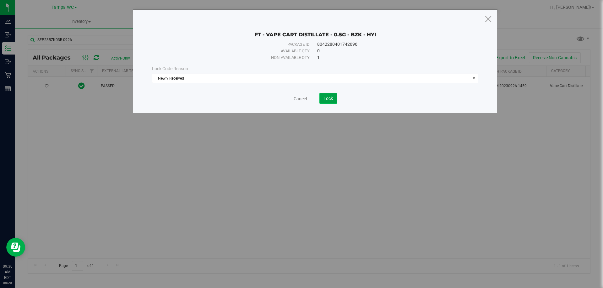
click at [334, 101] on button "Lock" at bounding box center [328, 98] width 18 height 11
click at [490, 22] on icon at bounding box center [488, 18] width 8 height 15
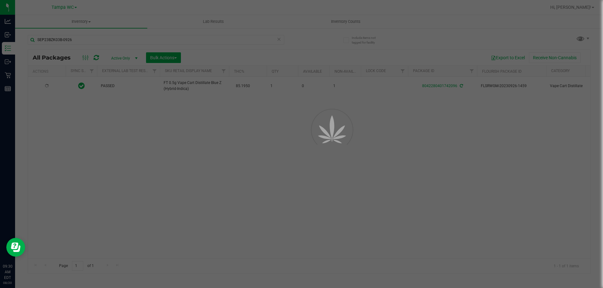
click at [381, 159] on div at bounding box center [301, 144] width 603 height 288
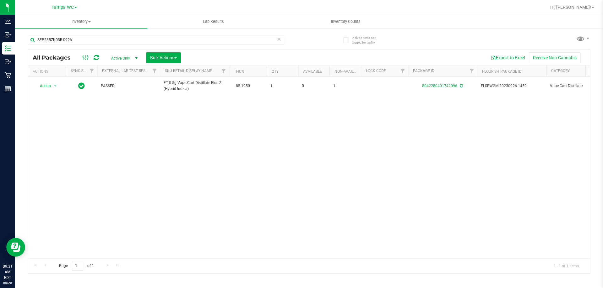
click at [117, 58] on span "Active Only" at bounding box center [123, 58] width 35 height 9
click at [116, 98] on li "All" at bounding box center [123, 96] width 34 height 9
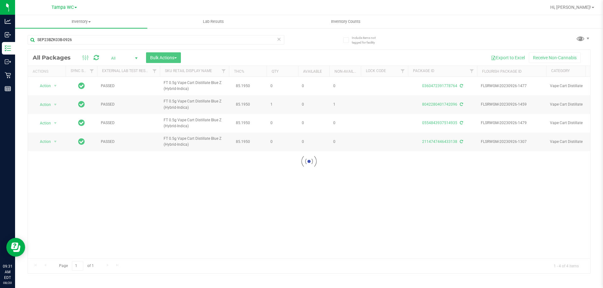
click at [247, 178] on div at bounding box center [309, 162] width 562 height 224
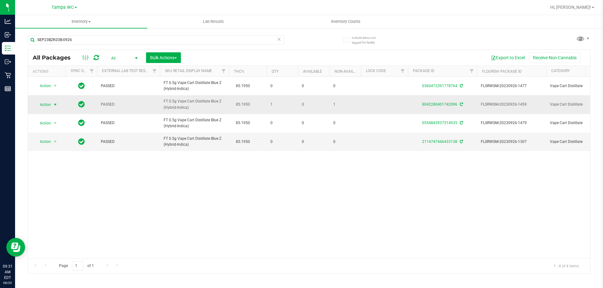
click at [52, 105] on span "select" at bounding box center [55, 104] width 8 height 9
click at [45, 109] on span "Action" at bounding box center [42, 104] width 17 height 9
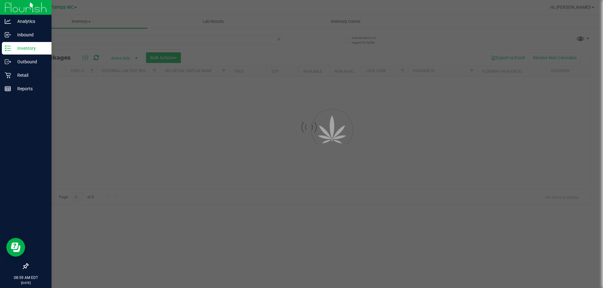
click at [8, 48] on icon at bounding box center [8, 48] width 6 height 6
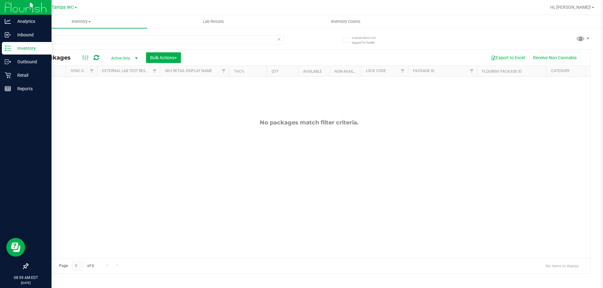
click at [16, 48] on p "Inventory" at bounding box center [30, 49] width 38 height 8
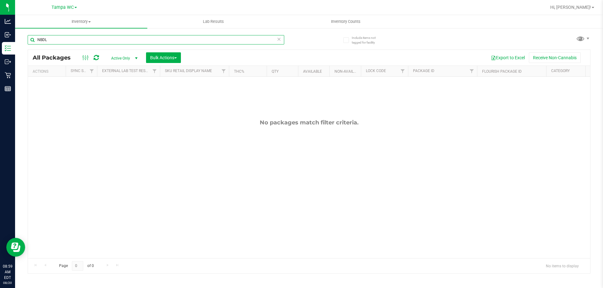
click at [83, 41] on input "NBDL" at bounding box center [156, 39] width 256 height 9
type input "N"
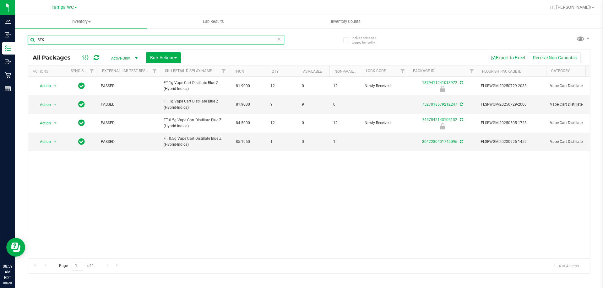
type input "BZK"
click at [554, 208] on div "Action Action Edit attributes Global inventory Locate package Package audit log…" at bounding box center [309, 168] width 562 height 182
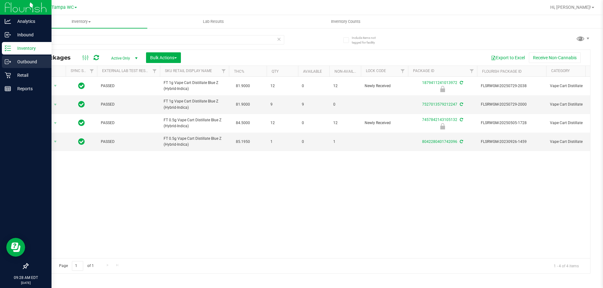
click at [24, 57] on div "Outbound" at bounding box center [27, 62] width 50 height 13
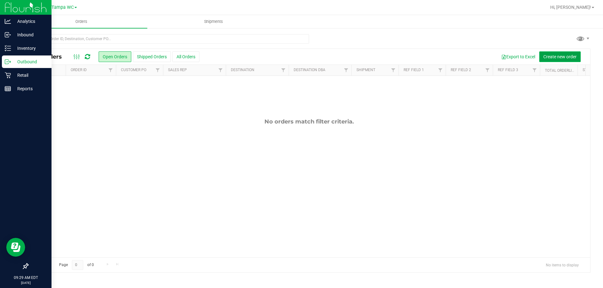
click at [563, 55] on span "Create new order" at bounding box center [559, 56] width 33 height 5
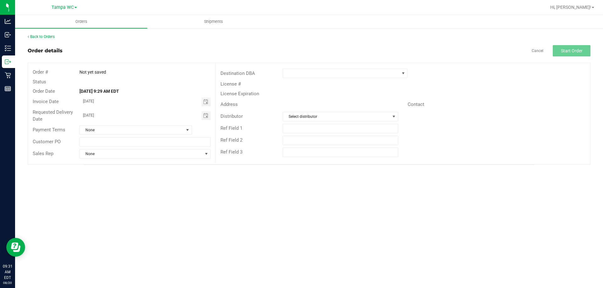
click at [277, 206] on div "Orders Shipments Back to Orders Order details Cancel Start Order Order # Not ye…" at bounding box center [309, 151] width 588 height 273
drag, startPoint x: 299, startPoint y: 80, endPoint x: 306, endPoint y: 70, distance: 12.4
click at [300, 79] on div "Destination DBA License # License Expiration Address Contact Distributor Select…" at bounding box center [402, 113] width 374 height 100
click at [306, 70] on span at bounding box center [341, 73] width 116 height 9
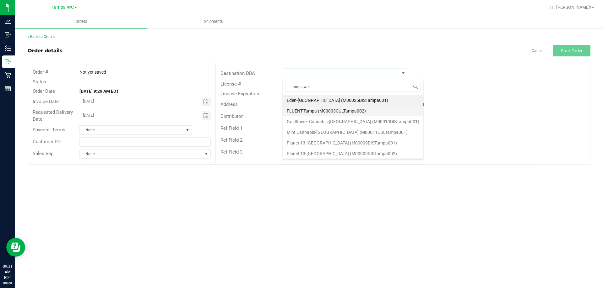
type input "tampa ware"
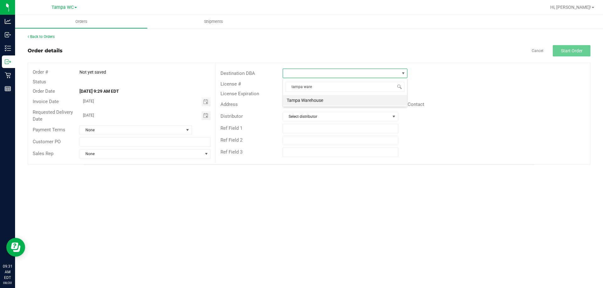
click at [313, 99] on li "Tampa Warehouse" at bounding box center [345, 100] width 124 height 11
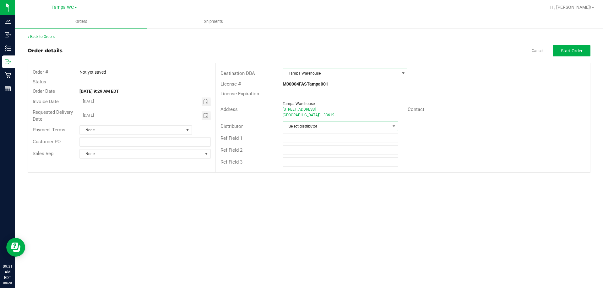
click at [317, 125] on span "Select distributor" at bounding box center [336, 126] width 107 height 9
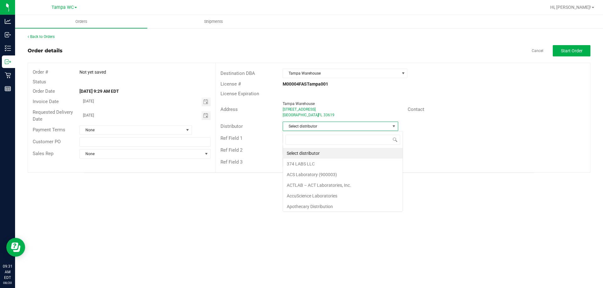
scroll to position [9, 116]
type input "tamp"
click at [313, 164] on li "Tampa Warehouse" at bounding box center [340, 164] width 115 height 11
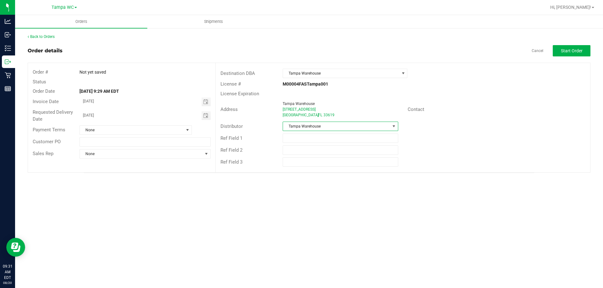
click at [263, 148] on div "Ref Field 2" at bounding box center [247, 150] width 62 height 7
click at [207, 116] on span "Toggle calendar" at bounding box center [205, 115] width 5 height 5
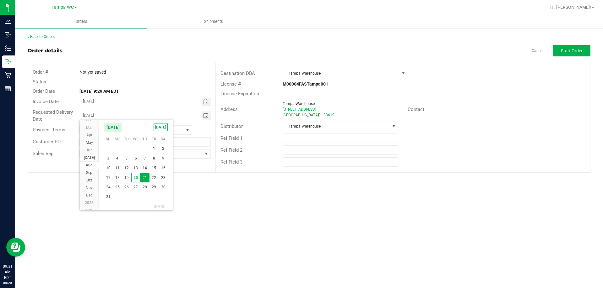
click at [146, 177] on span "21" at bounding box center [144, 178] width 9 height 10
click at [178, 211] on div "Orders Shipments Back to Orders Order details Cancel Start Order Order # Not ye…" at bounding box center [309, 151] width 588 height 273
click at [355, 105] on div "Tampa Warehouse" at bounding box center [342, 104] width 120 height 6
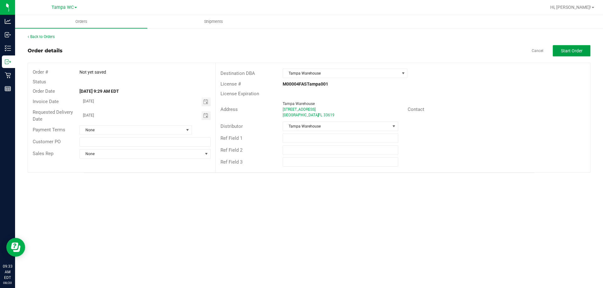
click at [564, 49] on span "Start Order" at bounding box center [572, 50] width 22 height 5
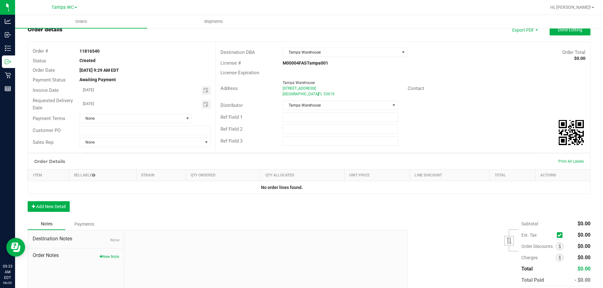
scroll to position [31, 0]
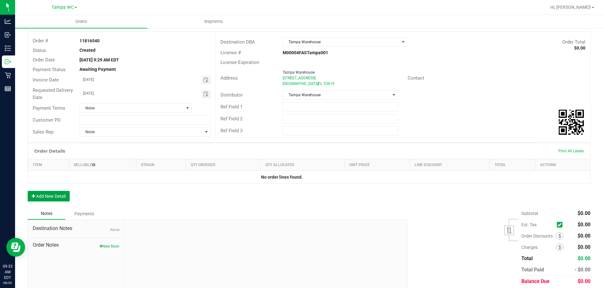
click at [52, 198] on button "Add New Detail" at bounding box center [49, 196] width 42 height 11
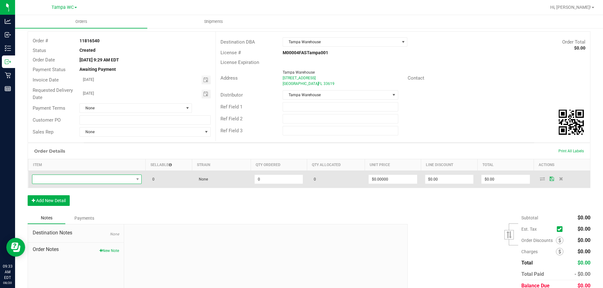
click at [113, 184] on span "NO DATA FOUND" at bounding box center [82, 179] width 101 height 9
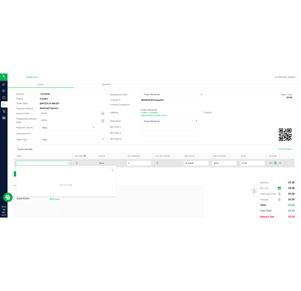
scroll to position [9, 108]
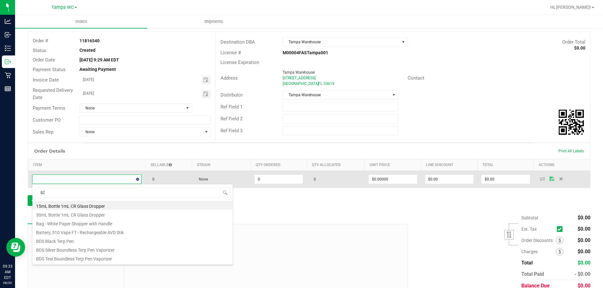
type input "BZK"
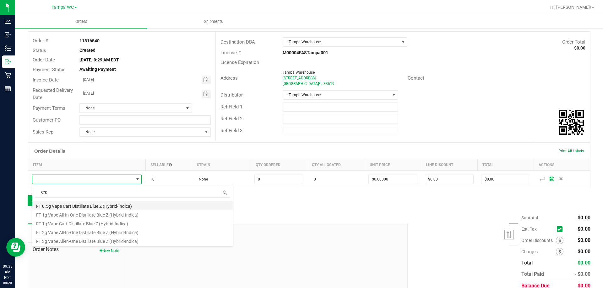
click at [108, 208] on li "FT 0.5g Vape Cart Distillate Blue Z (Hybrid-Indica)" at bounding box center [132, 205] width 200 height 9
type input "0 ea"
type input "$50.00000"
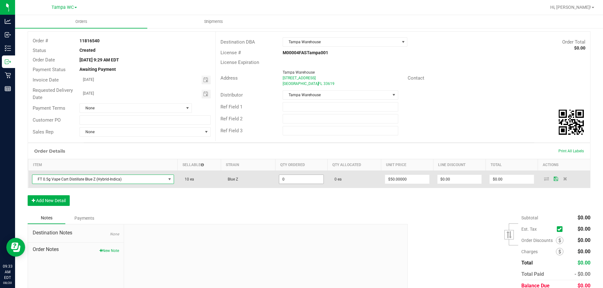
click at [283, 180] on input "0" at bounding box center [301, 179] width 44 height 9
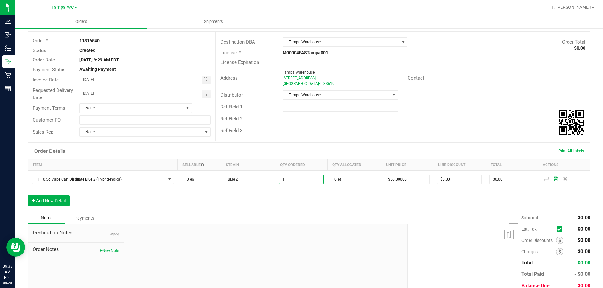
type input "1 ea"
type input "$50.00"
click at [278, 209] on div "Order Details Print All Labels Item Sellable Strain Qty Ordered Qty Allocated U…" at bounding box center [309, 177] width 562 height 69
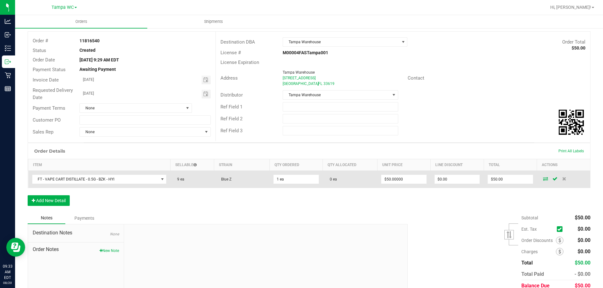
click at [543, 179] on icon at bounding box center [545, 179] width 5 height 4
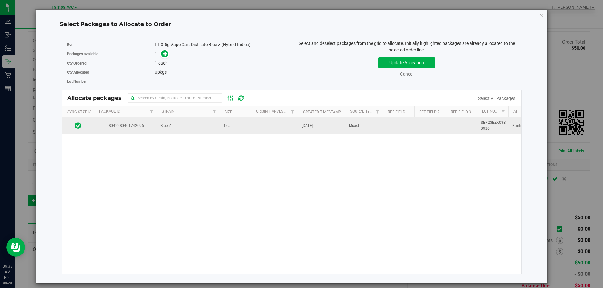
click at [143, 125] on span "8042280401742096" at bounding box center [125, 126] width 55 height 6
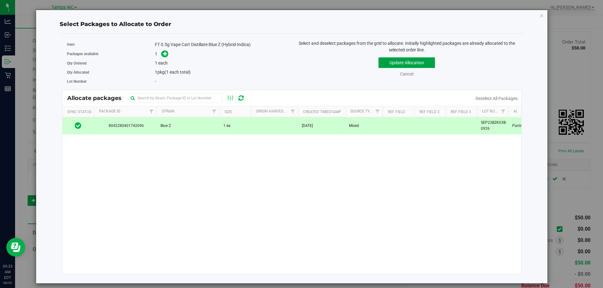
click at [427, 62] on button "Update Allocation" at bounding box center [406, 62] width 56 height 11
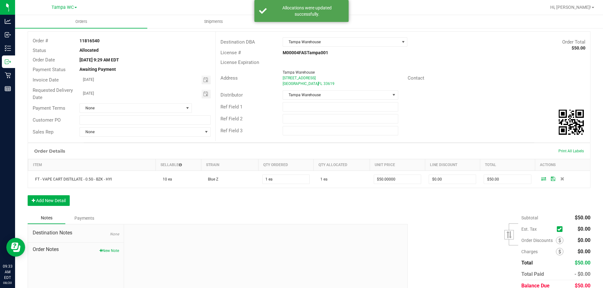
click at [233, 204] on div "Order Details Print All Labels Item Sellable Strain Qty Ordered Qty Allocated U…" at bounding box center [309, 177] width 562 height 69
drag, startPoint x: 109, startPoint y: 40, endPoint x: 77, endPoint y: 42, distance: 32.4
click at [77, 42] on div "11816540" at bounding box center [145, 41] width 140 height 7
copy strong "11816540"
drag, startPoint x: 116, startPoint y: 94, endPoint x: 79, endPoint y: 94, distance: 36.7
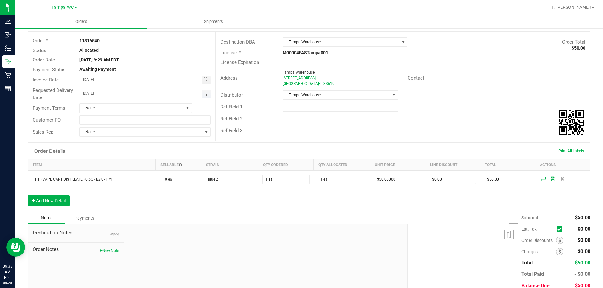
click at [80, 94] on input "08/21/2025" at bounding box center [141, 94] width 122 height 8
click at [56, 202] on button "Add New Detail" at bounding box center [49, 201] width 42 height 11
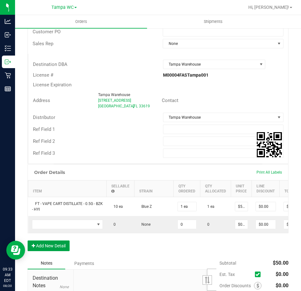
scroll to position [126, 0]
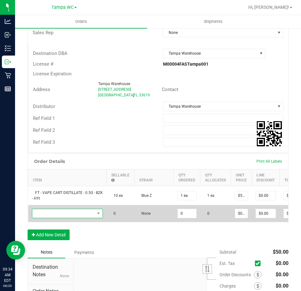
click at [66, 215] on span "NO DATA FOUND" at bounding box center [63, 213] width 62 height 9
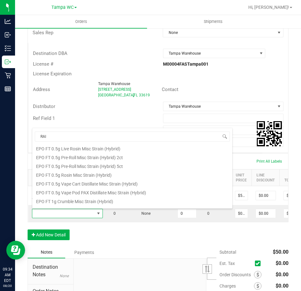
scroll to position [0, 0]
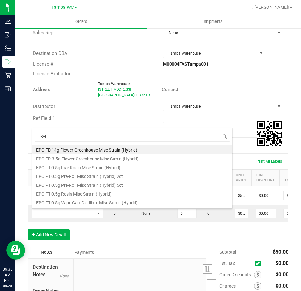
drag, startPoint x: 52, startPoint y: 132, endPoint x: 19, endPoint y: 128, distance: 34.1
click at [19, 128] on body "Analytics Inbound Inventory Outbound Retail Reports 09:35 AM EDT 08/20/2025 08/…" at bounding box center [150, 145] width 301 height 291
type input "Rainbow"
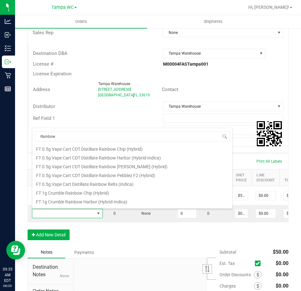
scroll to position [113, 0]
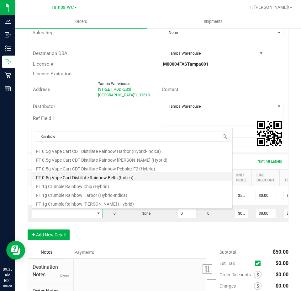
click at [80, 177] on li "FT 0.5g Vape Cart Distillate Rainbow Belts (Indica)" at bounding box center [132, 176] width 200 height 9
type input "0 ea"
type input "$50.00000"
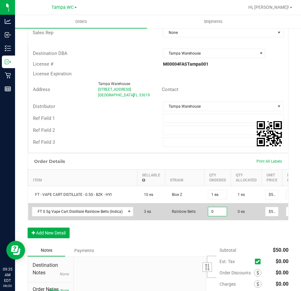
click at [214, 212] on input "0" at bounding box center [217, 211] width 19 height 9
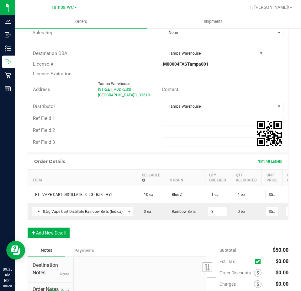
type input "3 ea"
type input "$150.00"
click at [202, 237] on div "Order Details Print All Labels Item Sellable Strain Qty Ordered Qty Allocated U…" at bounding box center [158, 198] width 261 height 91
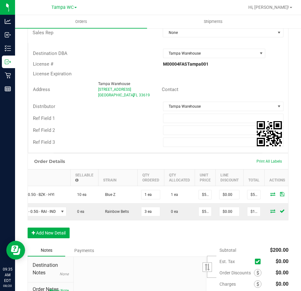
scroll to position [0, 75]
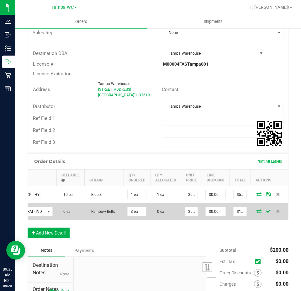
click at [257, 210] on icon at bounding box center [259, 211] width 5 height 4
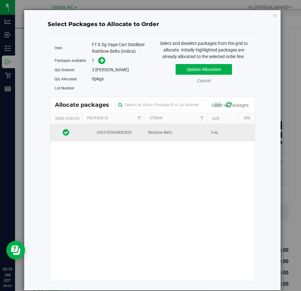
click at [69, 131] on icon at bounding box center [66, 132] width 7 height 8
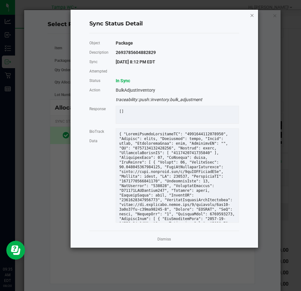
click at [253, 17] on icon "Close" at bounding box center [252, 15] width 4 height 8
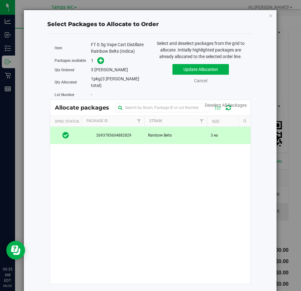
click at [127, 134] on span "2693785604882829" at bounding box center [112, 135] width 55 height 6
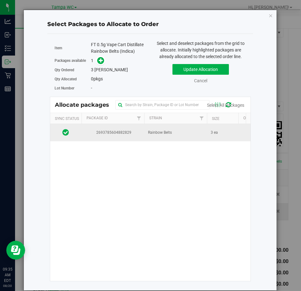
click at [146, 132] on td "Rainbow Belts" at bounding box center [175, 132] width 63 height 17
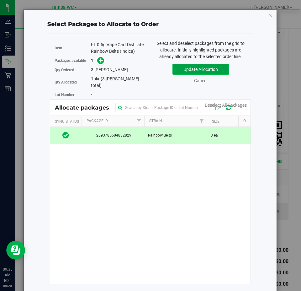
click at [198, 68] on button "Update Allocation" at bounding box center [201, 69] width 56 height 11
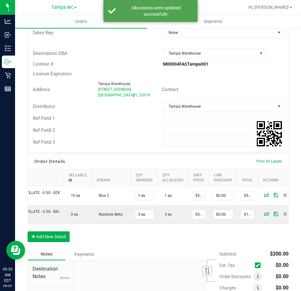
scroll to position [0, 53]
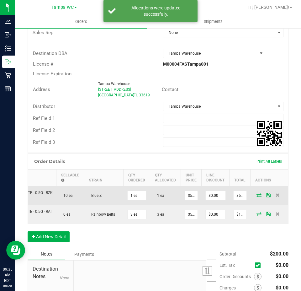
click at [266, 194] on icon at bounding box center [268, 195] width 4 height 4
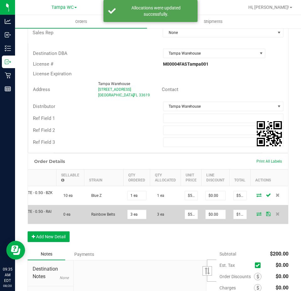
click at [266, 215] on icon at bounding box center [268, 214] width 4 height 4
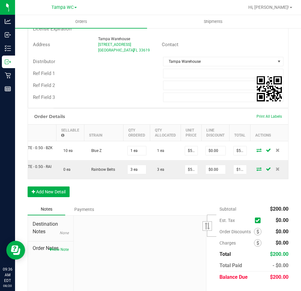
scroll to position [191, 0]
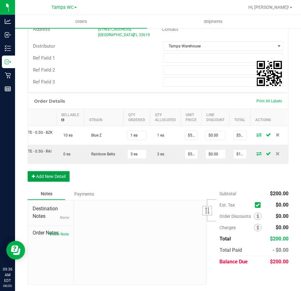
click at [63, 178] on button "Add New Detail" at bounding box center [49, 176] width 42 height 11
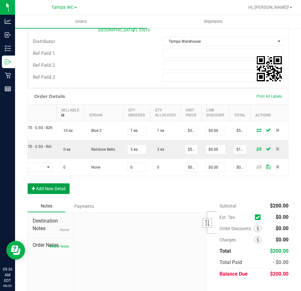
scroll to position [0, 0]
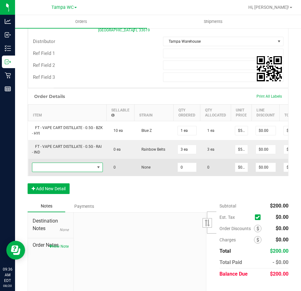
click at [58, 167] on span "NO DATA FOUND" at bounding box center [63, 167] width 62 height 9
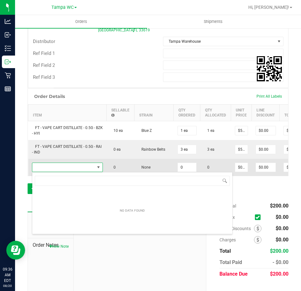
scroll to position [9, 71]
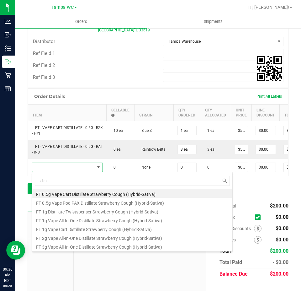
type input "sbc"
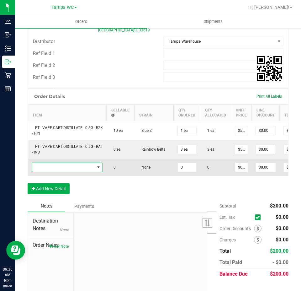
click at [74, 167] on span "NO DATA FOUND" at bounding box center [63, 167] width 62 height 9
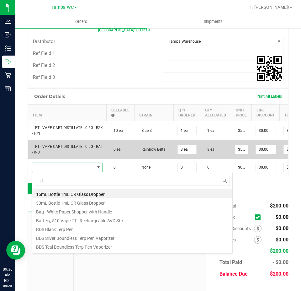
type input "sbc"
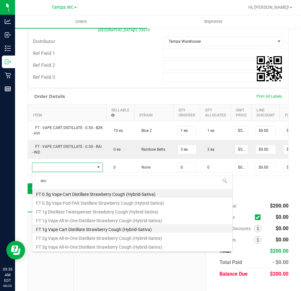
click at [76, 230] on li "FT 1g Vape Cart Distillate Strawberry Cough (Hybrid-Sativa)" at bounding box center [132, 228] width 200 height 9
type input "0 ea"
type input "$90.00000"
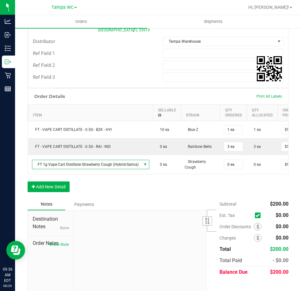
click at [134, 205] on div "Notes Payments" at bounding box center [115, 204] width 174 height 12
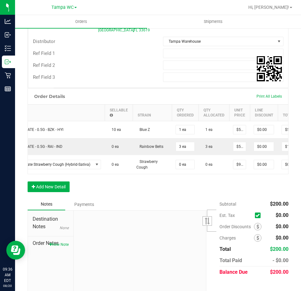
scroll to position [0, 50]
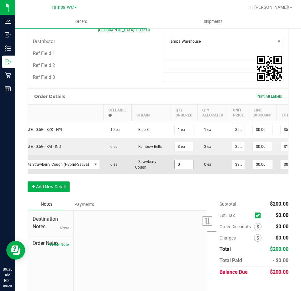
click at [179, 165] on input "0" at bounding box center [184, 164] width 19 height 9
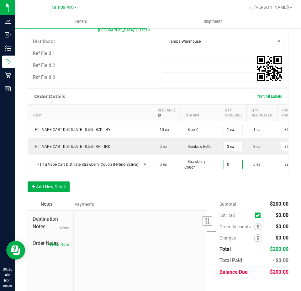
scroll to position [0, 0]
type input "48 ea"
type input "$4,320.00"
click at [132, 195] on div "Order Details Print All Labels Item Sellable Strain Qty Ordered Qty Allocated U…" at bounding box center [158, 143] width 261 height 110
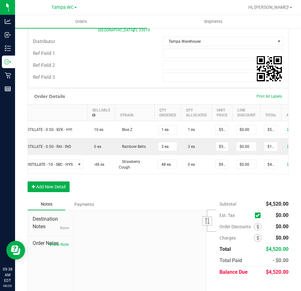
scroll to position [0, 74]
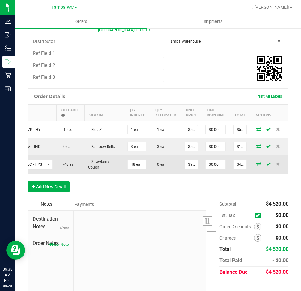
click at [257, 164] on icon at bounding box center [259, 164] width 5 height 4
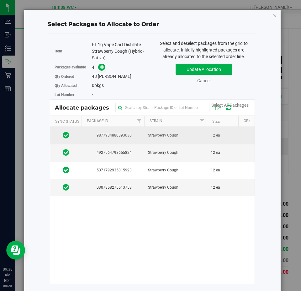
click at [105, 137] on span "9877984880893030" at bounding box center [112, 135] width 55 height 6
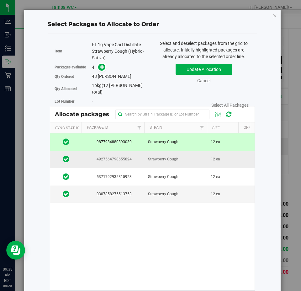
click at [101, 156] on span "4927564798655824" at bounding box center [112, 159] width 55 height 6
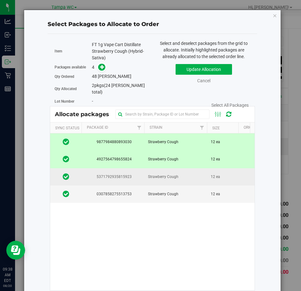
click at [105, 174] on span "5371792935815923" at bounding box center [112, 177] width 55 height 6
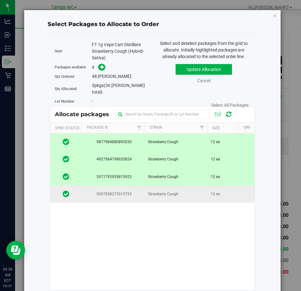
click at [105, 191] on span "0307858275513753" at bounding box center [112, 194] width 55 height 6
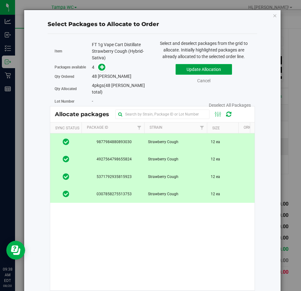
click at [188, 71] on button "Update Allocation" at bounding box center [204, 69] width 56 height 11
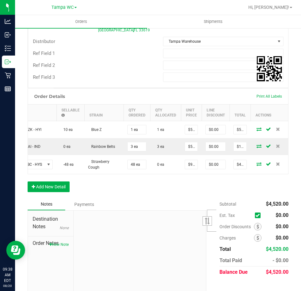
scroll to position [0, 53]
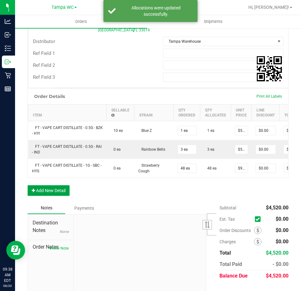
click at [49, 196] on button "Add New Detail" at bounding box center [49, 190] width 42 height 11
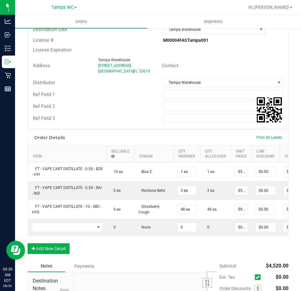
scroll to position [226, 0]
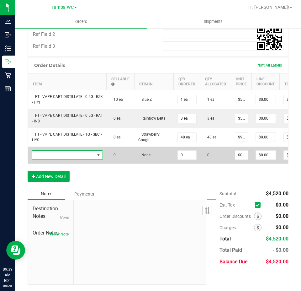
click at [71, 154] on span "NO DATA FOUND" at bounding box center [63, 155] width 62 height 9
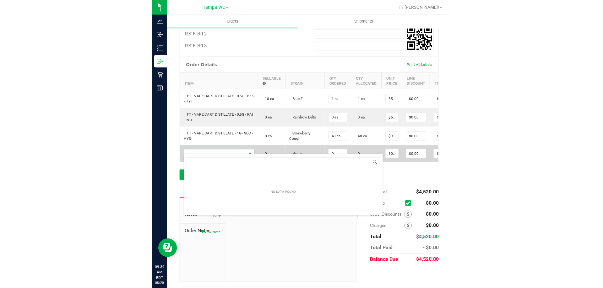
scroll to position [9, 71]
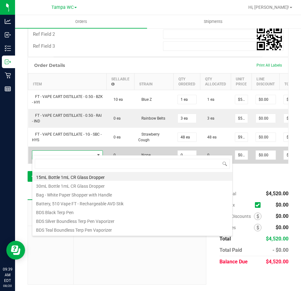
type input "SEP23GPN05-1004"
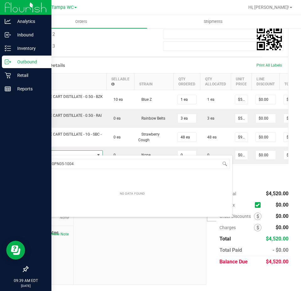
drag, startPoint x: 89, startPoint y: 166, endPoint x: 13, endPoint y: 166, distance: 76.6
click at [13, 166] on body "Analytics Inbound Inventory Outbound Retail Reports 09:39 AM EDT 08/20/2025 08/…" at bounding box center [150, 145] width 301 height 291
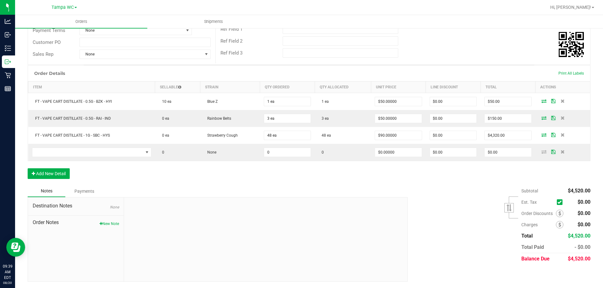
scroll to position [109, 0]
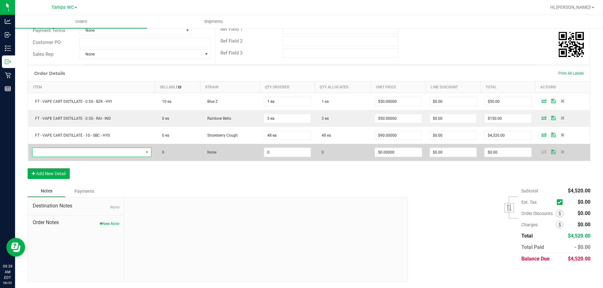
click at [109, 149] on span "NO DATA FOUND" at bounding box center [87, 152] width 111 height 9
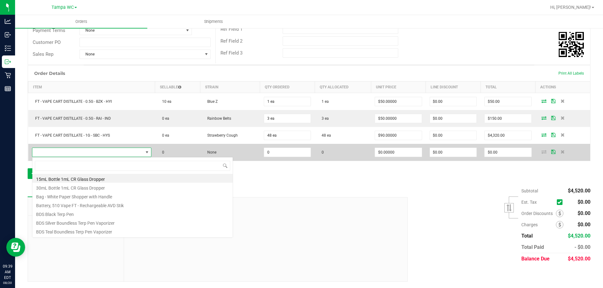
scroll to position [9, 118]
type input "GPN"
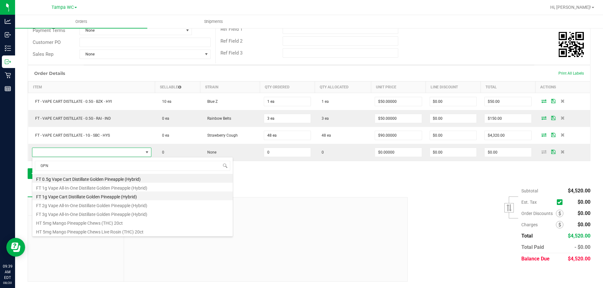
click at [83, 196] on li "FT 1g Vape Cart Distillate Golden Pineapple (Hybrid)" at bounding box center [132, 196] width 200 height 9
type input "0 ea"
type input "$90.00000"
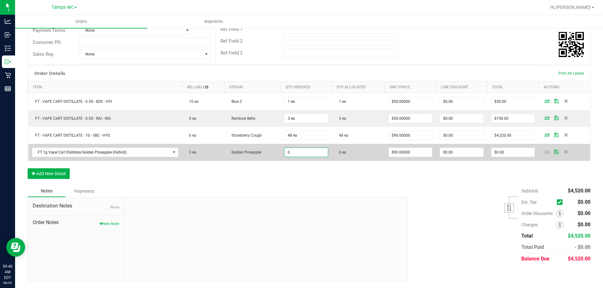
click at [307, 154] on input "0" at bounding box center [305, 152] width 43 height 9
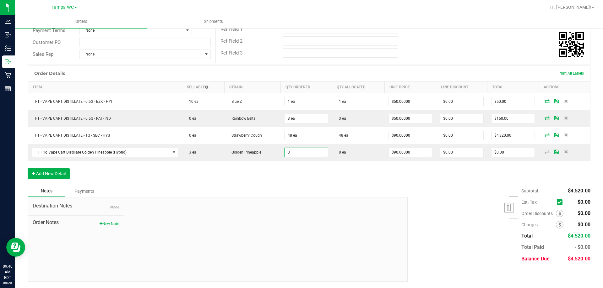
type input "3 ea"
type input "$270.00"
click at [309, 177] on div "Order Details Print All Labels Item Sellable Strain Qty Ordered Qty Allocated U…" at bounding box center [309, 125] width 562 height 120
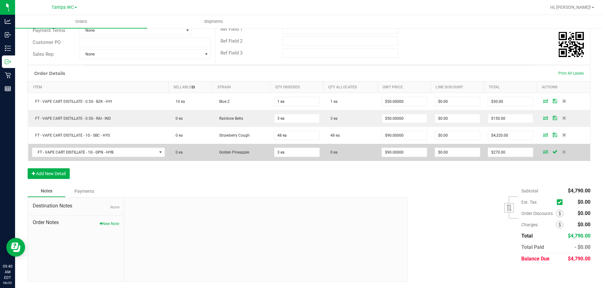
click at [543, 156] on td at bounding box center [563, 152] width 53 height 17
click at [543, 154] on icon at bounding box center [545, 152] width 5 height 4
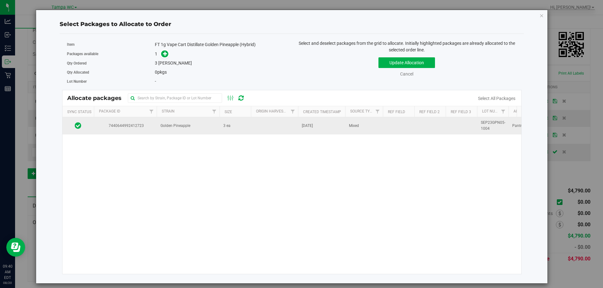
click at [131, 124] on span "7440644992412723" at bounding box center [125, 126] width 55 height 6
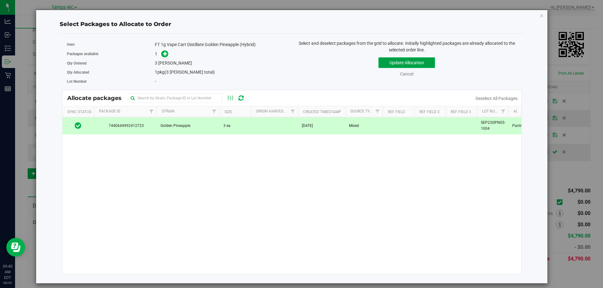
click at [390, 64] on button "Update Allocation" at bounding box center [406, 62] width 56 height 11
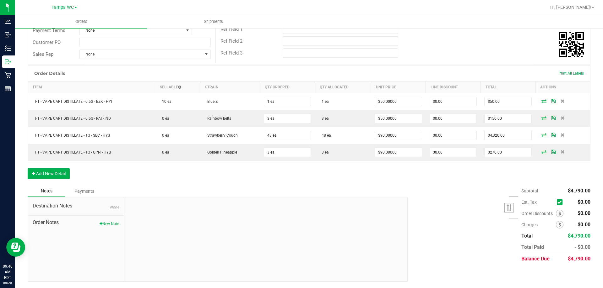
click at [111, 227] on div "Destination Notes None Order Notes New Note" at bounding box center [76, 240] width 96 height 84
click at [113, 223] on button "New Note" at bounding box center [108, 224] width 19 height 6
click at [147, 220] on input "Note Title" at bounding box center [266, 223] width 274 height 9
paste input "SEP23GPN05-1004"
type input "SEP23GPN05-1004"
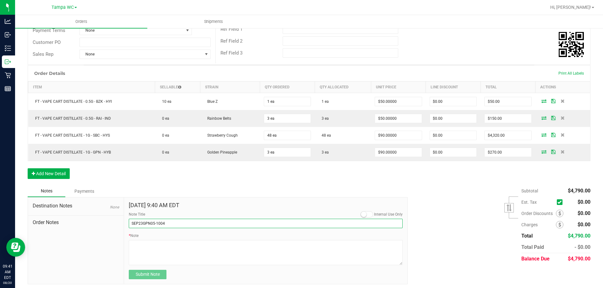
drag, startPoint x: 169, startPoint y: 223, endPoint x: 102, endPoint y: 224, distance: 67.2
click at [103, 224] on div "Destination Notes None Order Notes Aug 20, 2025 9:40 AM EDT Internal Use Only N…" at bounding box center [218, 240] width 380 height 87
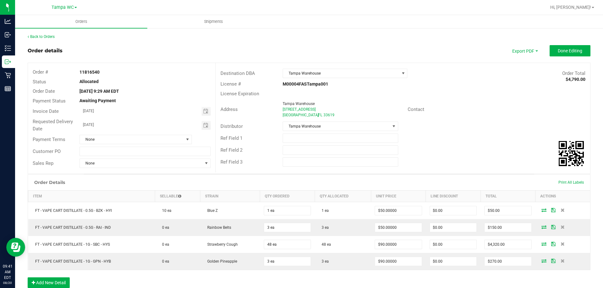
drag, startPoint x: 103, startPoint y: 71, endPoint x: 79, endPoint y: 74, distance: 23.7
click at [79, 74] on div "11816540" at bounding box center [145, 72] width 140 height 7
copy strong "11816540"
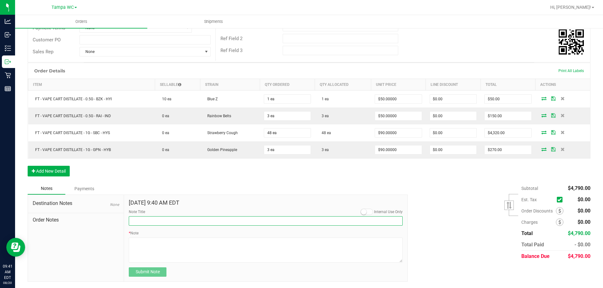
click at [183, 222] on input "Note Title" at bounding box center [266, 221] width 274 height 9
paste input "11816540"
drag, startPoint x: 156, startPoint y: 222, endPoint x: 136, endPoint y: 223, distance: 19.8
click at [136, 223] on input "11816540" at bounding box center [266, 221] width 274 height 9
click at [132, 223] on input "11816540" at bounding box center [266, 221] width 274 height 9
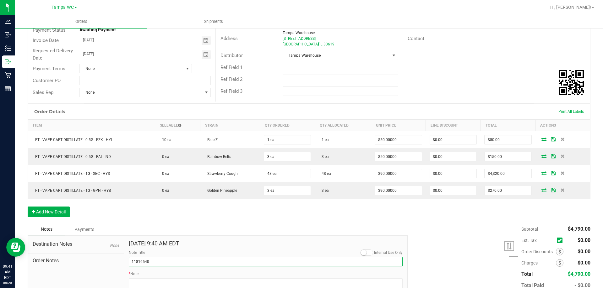
scroll to position [0, 0]
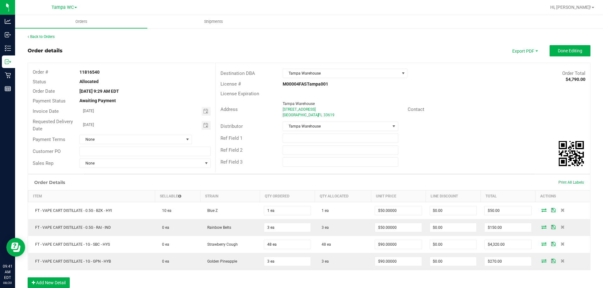
drag, startPoint x: 104, startPoint y: 74, endPoint x: 29, endPoint y: 70, distance: 74.8
click at [29, 70] on div "Order # 11816540" at bounding box center [121, 72] width 187 height 10
copy div "Order # 11816540"
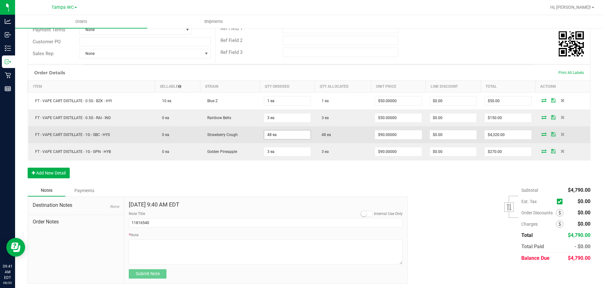
scroll to position [112, 0]
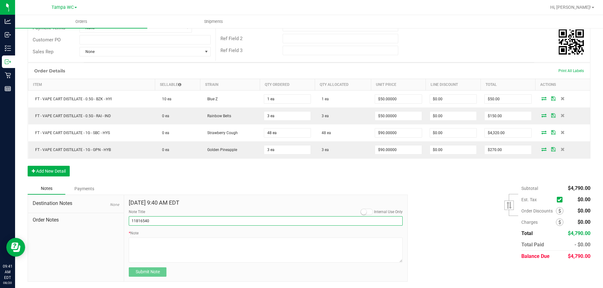
drag, startPoint x: 161, startPoint y: 219, endPoint x: 60, endPoint y: 220, distance: 101.4
click at [60, 220] on div "Destination Notes None Order Notes Aug 20, 2025 9:40 AM EDT Internal Use Only N…" at bounding box center [218, 238] width 380 height 87
paste input "Order #"
type input "Order # 11816540"
click at [157, 255] on textarea "* Note" at bounding box center [266, 250] width 274 height 25
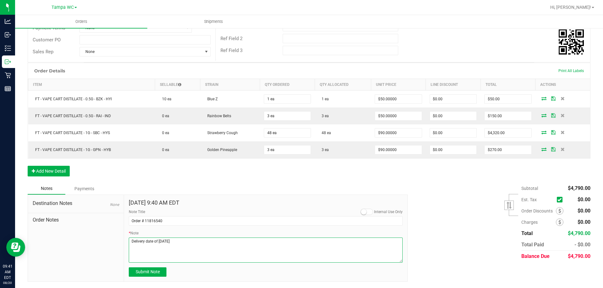
click at [212, 245] on textarea "* Note" at bounding box center [266, 250] width 274 height 25
click at [130, 244] on textarea "* Note" at bounding box center [266, 250] width 274 height 25
click at [289, 252] on textarea "* Note" at bounding box center [266, 250] width 274 height 25
drag, startPoint x: 273, startPoint y: 249, endPoint x: 130, endPoint y: 240, distance: 143.4
click at [130, 240] on textarea "* Note" at bounding box center [266, 250] width 274 height 25
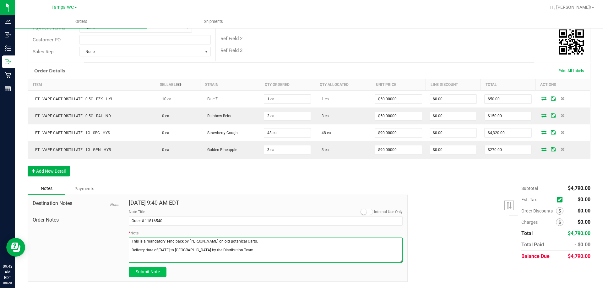
type textarea "This is a mandatory send back by Connor Stappart on old Botanical Carts. Delive…"
click at [148, 273] on span "Submit Note" at bounding box center [148, 272] width 24 height 5
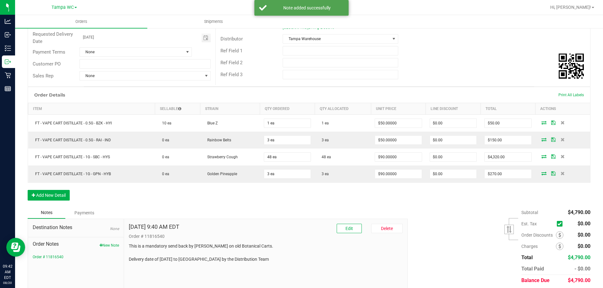
scroll to position [78, 0]
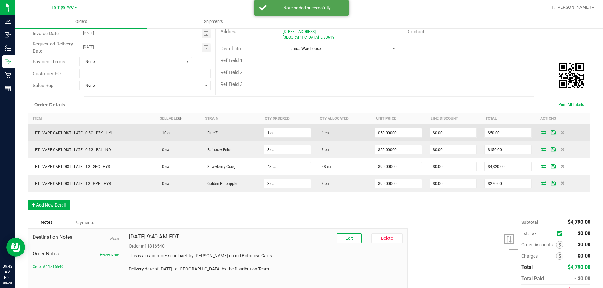
click at [551, 132] on icon at bounding box center [553, 133] width 4 height 4
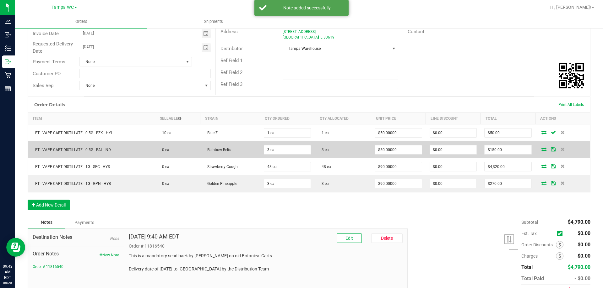
click at [551, 148] on icon at bounding box center [553, 150] width 4 height 4
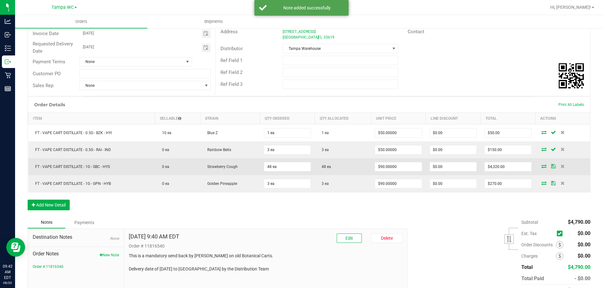
click at [551, 166] on icon at bounding box center [553, 166] width 4 height 4
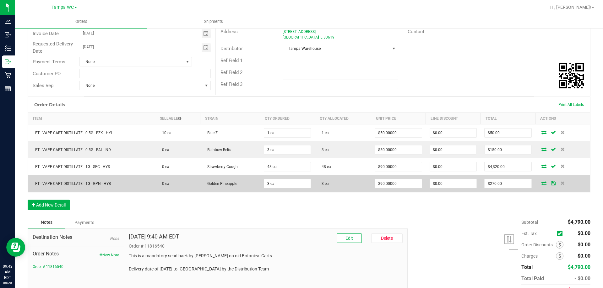
click at [551, 184] on icon at bounding box center [553, 183] width 4 height 4
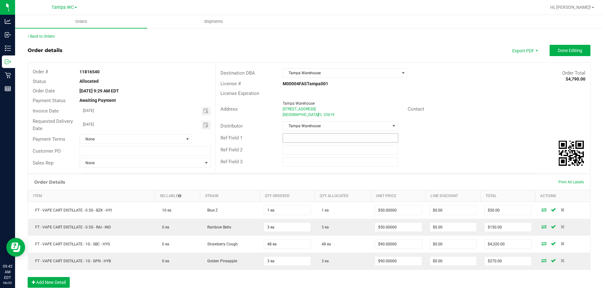
scroll to position [0, 0]
click at [571, 55] on button "Done Editing" at bounding box center [569, 50] width 41 height 11
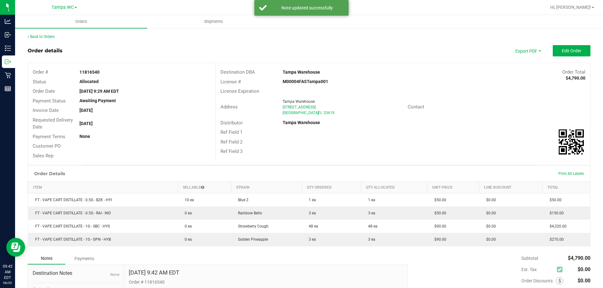
click at [451, 92] on div "License Expiration" at bounding box center [403, 92] width 374 height 10
click at [212, 24] on span "Shipments" at bounding box center [214, 22] width 36 height 6
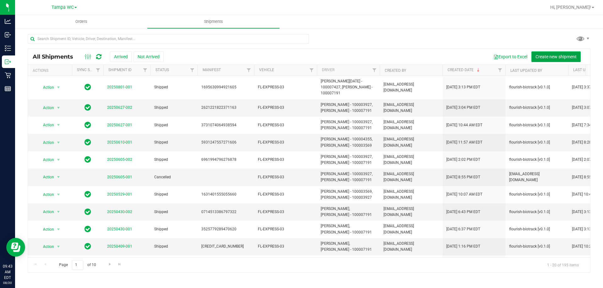
click at [552, 55] on span "Create new shipment" at bounding box center [555, 56] width 41 height 5
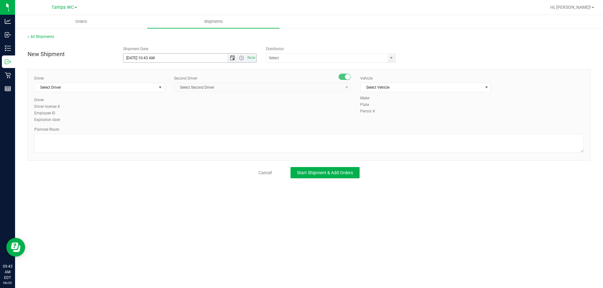
click at [230, 60] on span "Open the date view" at bounding box center [232, 58] width 5 height 5
click at [163, 122] on link "21" at bounding box center [165, 122] width 9 height 10
drag, startPoint x: 171, startPoint y: 62, endPoint x: 146, endPoint y: 61, distance: 24.8
click at [146, 61] on input "8/21/2025 10:43 AM" at bounding box center [180, 58] width 114 height 9
click at [254, 79] on div "Second Driver" at bounding box center [262, 79] width 177 height 6
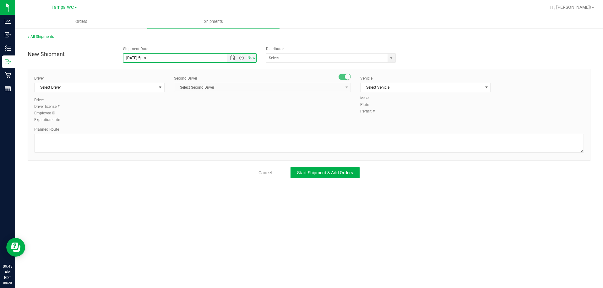
click at [164, 60] on input "8/21/2025 5pm" at bounding box center [180, 58] width 114 height 9
click at [242, 59] on span "Open the time view" at bounding box center [241, 58] width 5 height 5
click at [137, 108] on li "4:00 PM" at bounding box center [189, 107] width 132 height 8
type input "8/20/2025 4:00 PM"
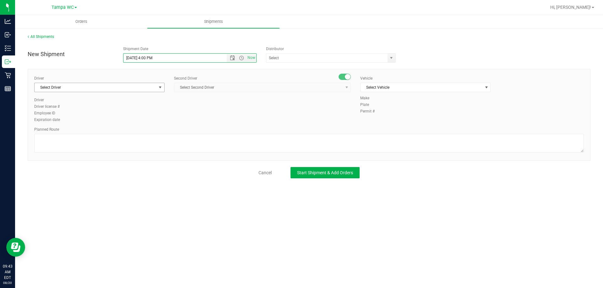
click at [153, 87] on span "Select Driver" at bounding box center [96, 87] width 122 height 9
click at [54, 95] on div "Driver Select Driver Select Driver Ian Albritton - 100006559 LOGAN ALLEN - 1000…" at bounding box center [99, 87] width 130 height 22
click at [53, 89] on span "Select Driver" at bounding box center [96, 87] width 122 height 9
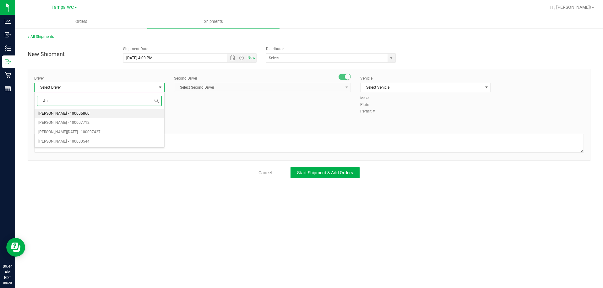
type input "A"
click at [66, 112] on span "Nicholas Pinero - 100007191" at bounding box center [63, 114] width 51 height 8
type input "Nic"
click at [200, 94] on div "Second Driver Select Second Driver Select Second Driver Ian Albritton - 1000065…" at bounding box center [262, 87] width 177 height 22
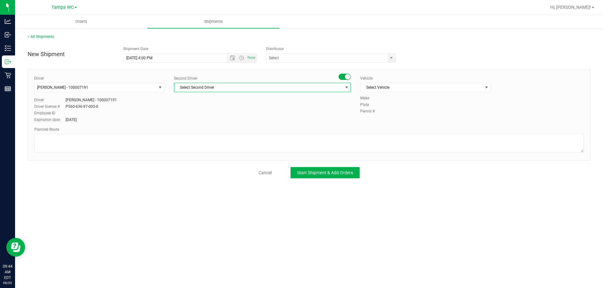
click at [202, 85] on span "Select Second Driver" at bounding box center [258, 87] width 168 height 9
type input "Antho"
click at [273, 88] on span "Select Second Driver" at bounding box center [258, 87] width 168 height 9
click at [216, 130] on span "Anthony Natale - 100007427" at bounding box center [209, 132] width 62 height 8
click at [162, 121] on div "Expiration date Jan 5, 2030" at bounding box center [99, 120] width 130 height 6
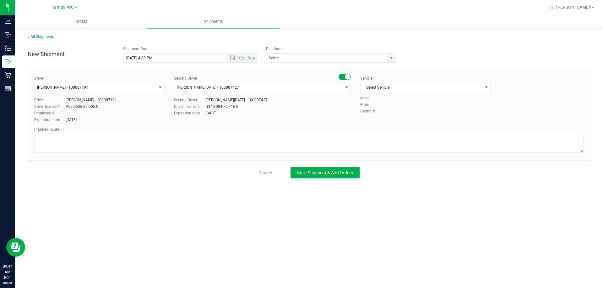
drag, startPoint x: 304, startPoint y: 109, endPoint x: 322, endPoint y: 108, distance: 18.5
click at [306, 110] on div "Second Driver Anthony Natale - 100007427 Driver license # N340-004-76-416-0 Exp…" at bounding box center [262, 106] width 177 height 19
click at [406, 86] on span "Select Vehicle" at bounding box center [421, 87] width 122 height 9
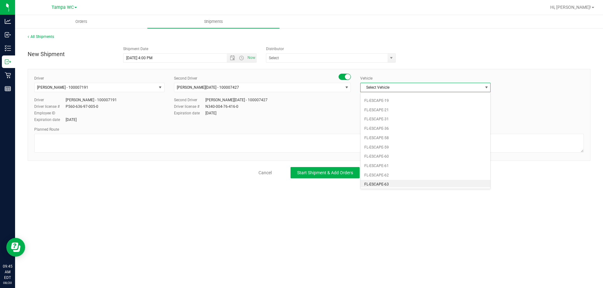
scroll to position [82, 0]
click at [391, 160] on li "FL-EXPRESS-01" at bounding box center [425, 156] width 130 height 9
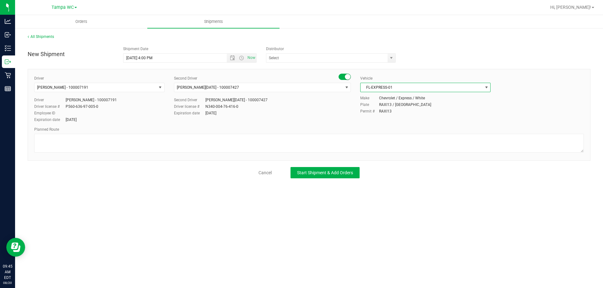
click at [395, 88] on span "FL-EXPRESS-01" at bounding box center [421, 87] width 122 height 9
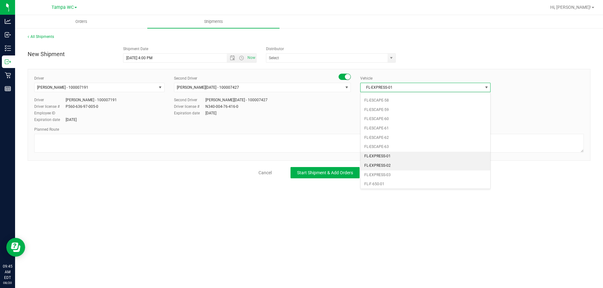
click at [390, 163] on li "FL-EXPRESS-02" at bounding box center [425, 165] width 130 height 9
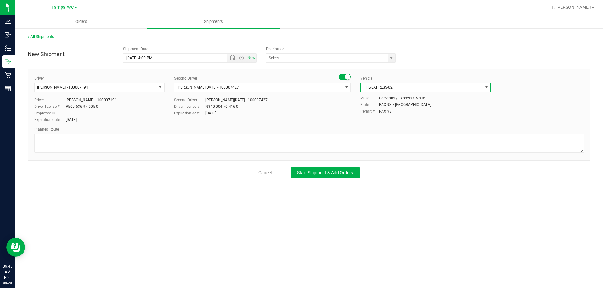
click at [402, 89] on span "FL-EXPRESS-02" at bounding box center [421, 87] width 122 height 9
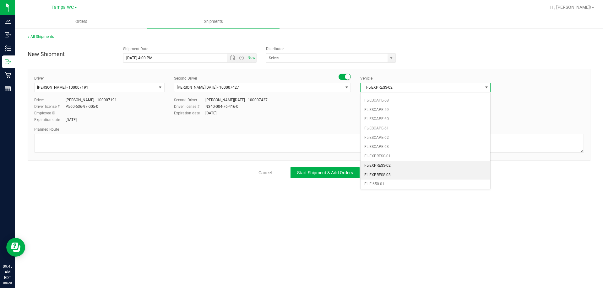
click at [388, 173] on li "FL-EXPRESS-03" at bounding box center [425, 175] width 130 height 9
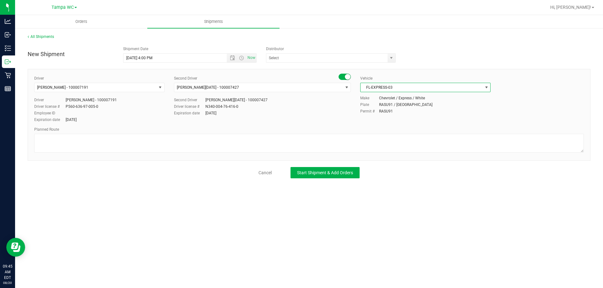
click at [407, 127] on div "Planned Route" at bounding box center [308, 130] width 549 height 6
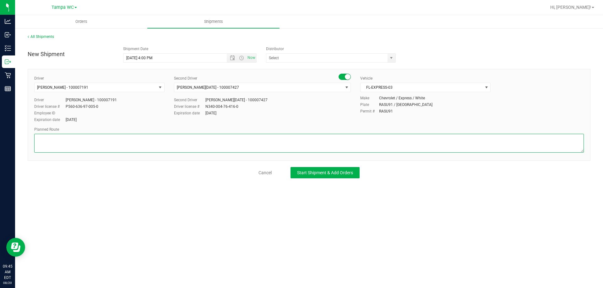
click at [144, 136] on textarea at bounding box center [308, 143] width 549 height 19
paste textarea "This is a mandatory send back by Connor Stappart on old Botanical Carts. Delive…"
click at [171, 150] on textarea at bounding box center [308, 143] width 549 height 19
type textarea "This is a mandatory send back by Connor Stappart on old Botanical Carts. Delive…"
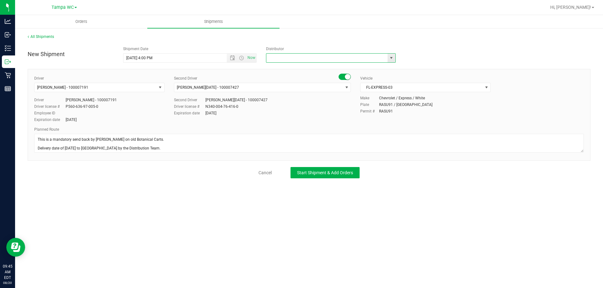
click at [303, 61] on input "text" at bounding box center [324, 58] width 117 height 9
click at [301, 77] on li "Tampa Warehouse" at bounding box center [330, 77] width 129 height 9
type input "Tampa Warehouse"
click at [291, 110] on div "Second Driver Anthony Natale - 100007427 Driver license # N340-004-76-416-0 Exp…" at bounding box center [262, 106] width 177 height 19
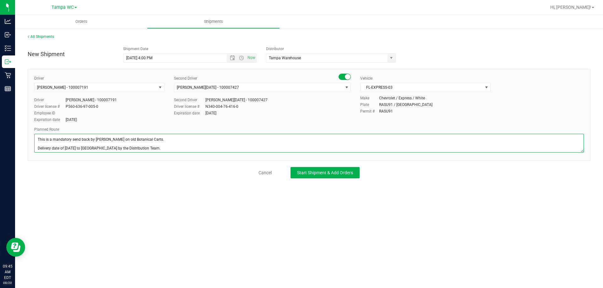
click at [38, 138] on textarea at bounding box center [308, 143] width 549 height 19
click at [48, 138] on textarea at bounding box center [308, 143] width 549 height 19
click at [169, 148] on textarea at bounding box center [308, 143] width 549 height 19
type textarea "TAMPA WC -> TAMPA WAREHOUSE This is a mandatory send back by Connor Stappart on…"
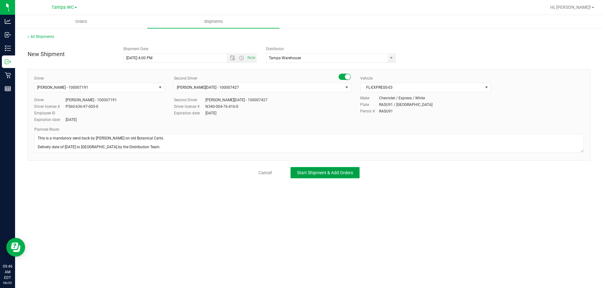
click at [323, 175] on span "Start Shipment & Add Orders" at bounding box center [325, 172] width 56 height 5
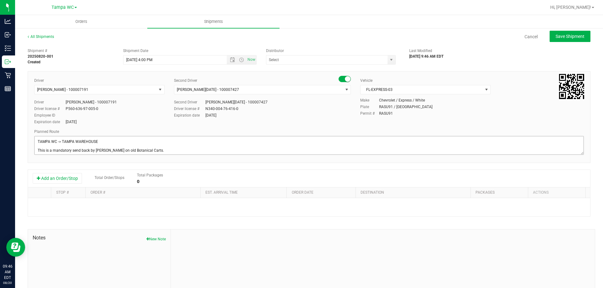
type input "Tampa Warehouse"
click at [73, 179] on button "Add an Order/Stop" at bounding box center [57, 178] width 49 height 11
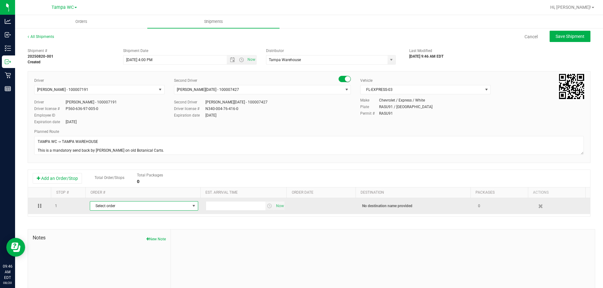
click at [109, 207] on span "Select order" at bounding box center [140, 206] width 100 height 9
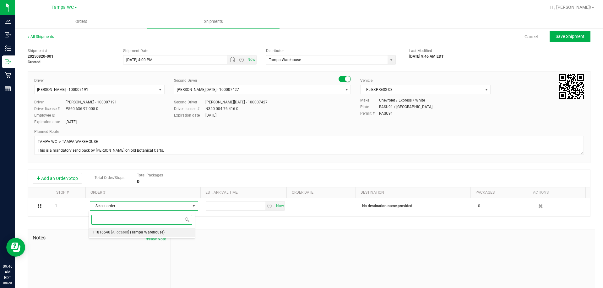
click at [138, 230] on span "(Tampa Warehouse)" at bounding box center [147, 233] width 35 height 8
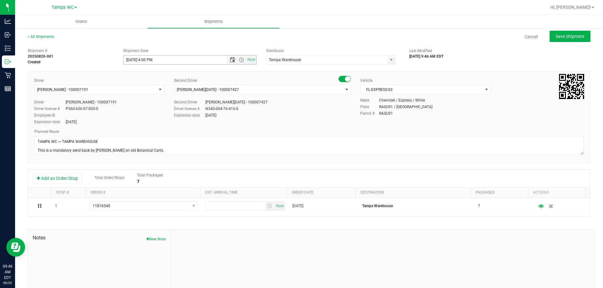
click at [230, 61] on span "Open the date view" at bounding box center [232, 59] width 5 height 5
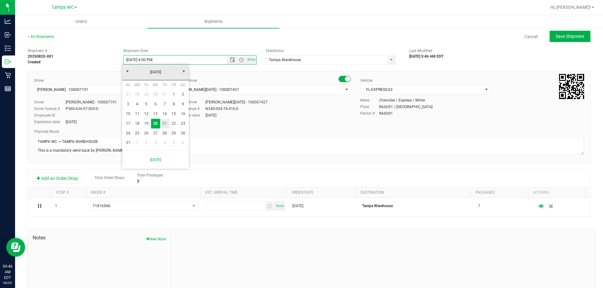
click at [164, 126] on link "21" at bounding box center [164, 124] width 9 height 10
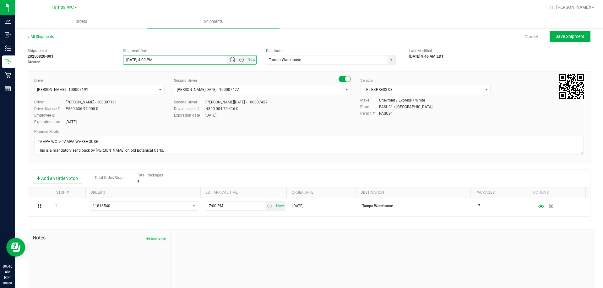
click at [146, 60] on input "8/21/2025 4:00 PM" at bounding box center [180, 60] width 114 height 9
click at [206, 222] on div "Shipment # 20250820-001 Created Shipment Date 8/21/2025 4:00 PM Now Distributor…" at bounding box center [309, 179] width 562 height 269
click at [271, 174] on div "Add an Order/Stop Total Order/Stops Total Packages 7" at bounding box center [309, 178] width 552 height 11
click at [455, 107] on div "Plate RASU91 / FL" at bounding box center [471, 107] width 223 height 6
click at [284, 44] on div "All Shipments Cancel Save Shipment" at bounding box center [309, 39] width 562 height 11
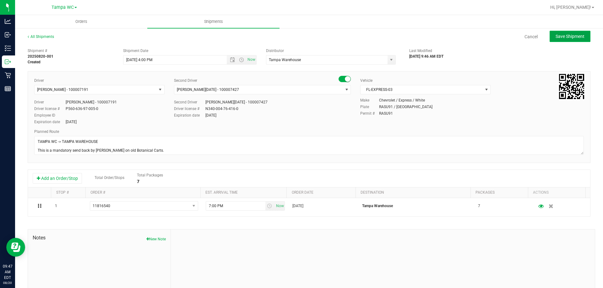
click at [567, 37] on span "Save Shipment" at bounding box center [569, 36] width 29 height 5
type input "8/21/2025 8:00 PM"
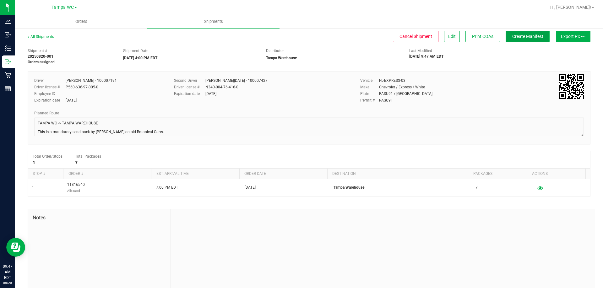
click at [525, 35] on span "Create Manifest" at bounding box center [527, 36] width 31 height 5
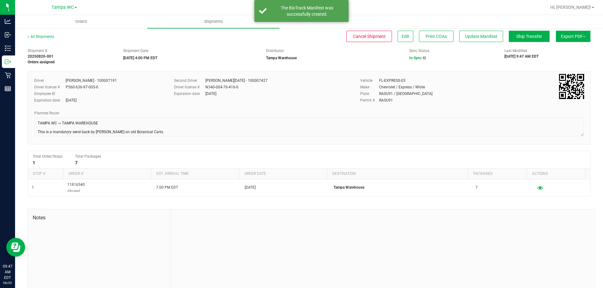
click at [583, 32] on button "Export PDF" at bounding box center [573, 36] width 35 height 11
click at [555, 59] on span "Manifest by Lot" at bounding box center [557, 59] width 26 height 4
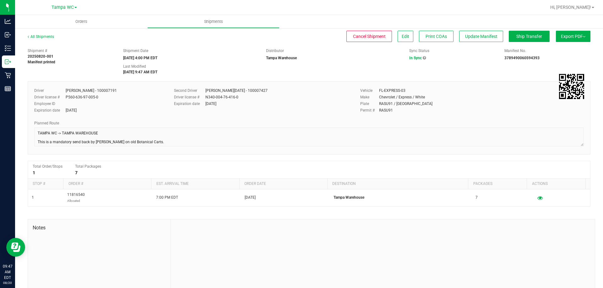
click at [577, 34] on button "Export PDF" at bounding box center [573, 36] width 35 height 11
click at [562, 51] on span "Manifest by Package ID" at bounding box center [564, 50] width 40 height 4
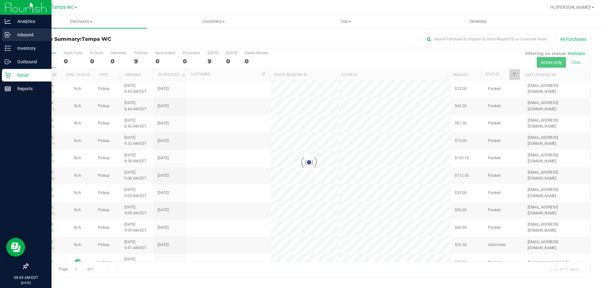
click at [30, 34] on p "Inbound" at bounding box center [30, 35] width 38 height 8
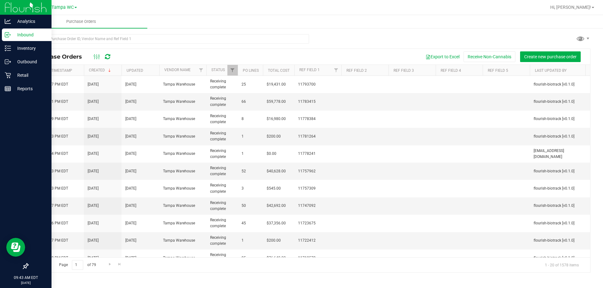
scroll to position [0, 67]
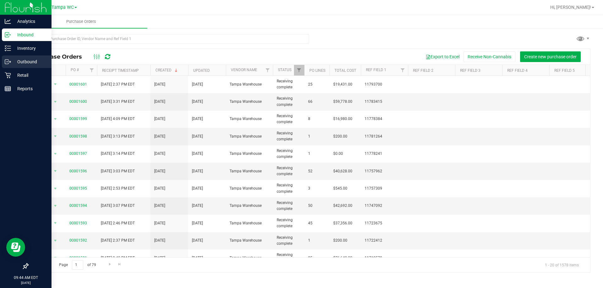
click at [14, 60] on p "Outbound" at bounding box center [30, 62] width 38 height 8
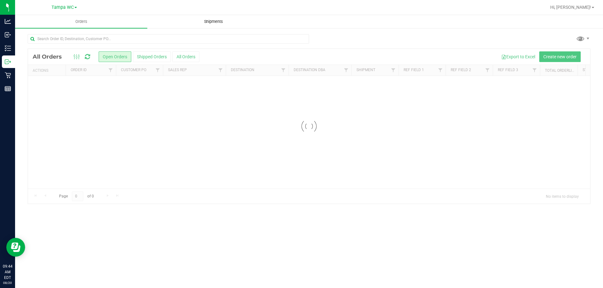
click at [207, 23] on span "Shipments" at bounding box center [214, 22] width 36 height 6
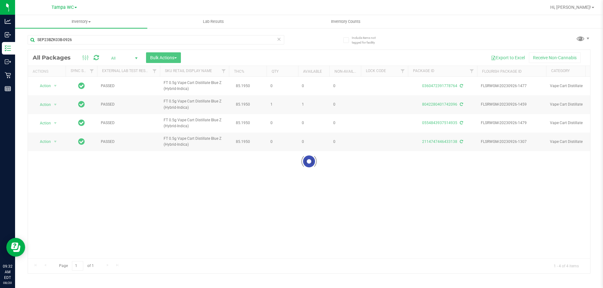
click at [165, 178] on div at bounding box center [309, 162] width 562 height 224
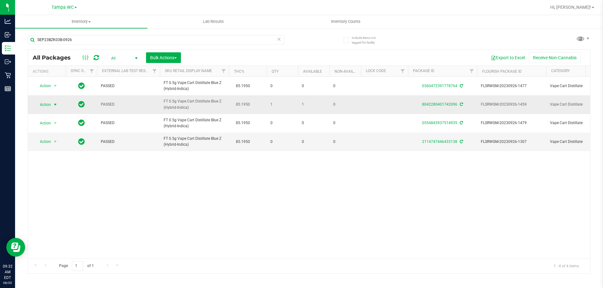
click at [58, 105] on span "select" at bounding box center [55, 104] width 5 height 5
click at [47, 162] on li "Lock package" at bounding box center [59, 161] width 49 height 9
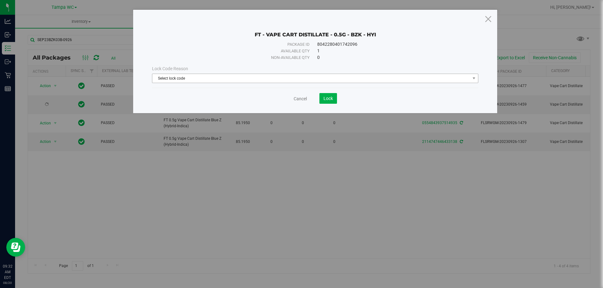
click at [290, 81] on span "Select lock code" at bounding box center [311, 78] width 318 height 9
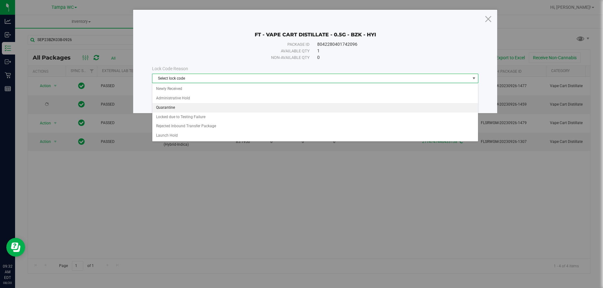
click at [176, 106] on li "Quarantine" at bounding box center [314, 107] width 325 height 9
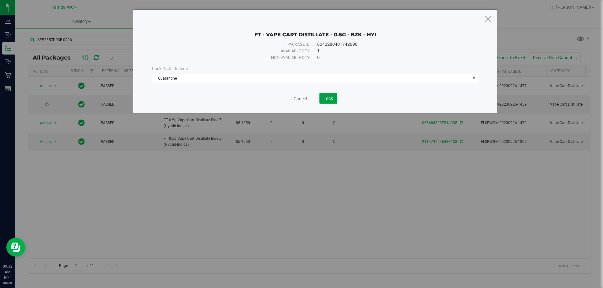
click at [325, 98] on span "Lock" at bounding box center [327, 98] width 9 height 5
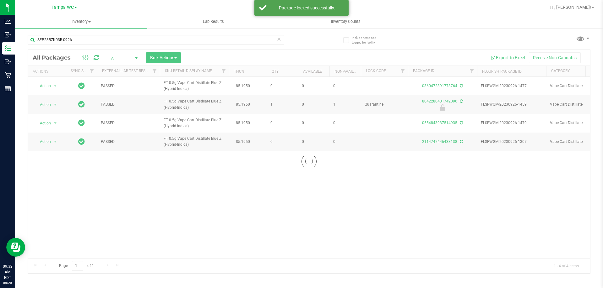
click at [46, 106] on div at bounding box center [309, 162] width 562 height 224
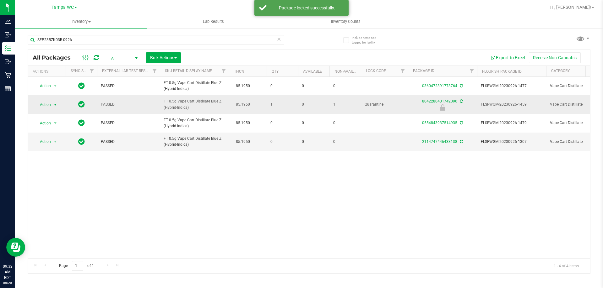
click at [54, 105] on span "select" at bounding box center [55, 104] width 5 height 5
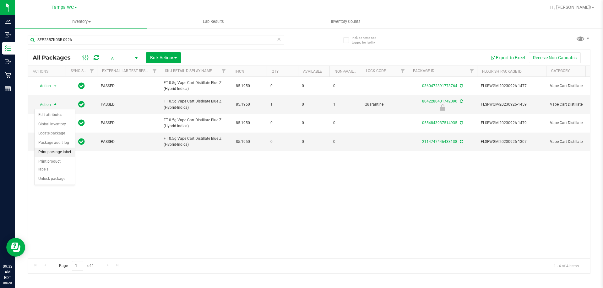
click at [48, 154] on li "Print package label" at bounding box center [55, 152] width 40 height 9
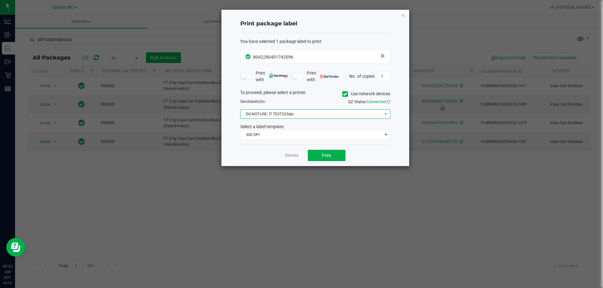
click at [279, 116] on span "DO-NOT-USE- IT TEST203dpi" at bounding box center [311, 114] width 142 height 9
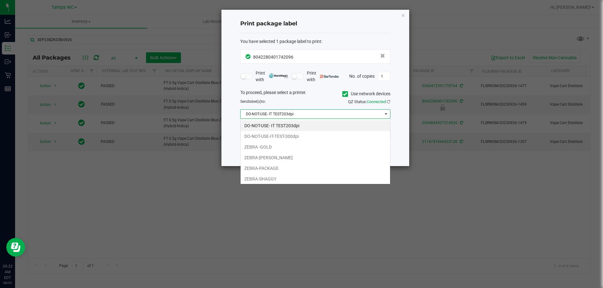
scroll to position [9, 150]
click at [277, 157] on li "ZEBRA-[PERSON_NAME]" at bounding box center [314, 158] width 149 height 11
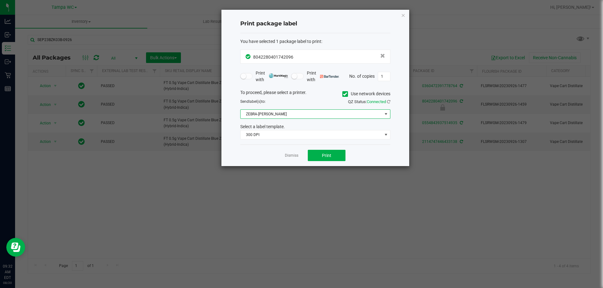
click at [277, 114] on span "ZEBRA-[PERSON_NAME]" at bounding box center [311, 114] width 142 height 9
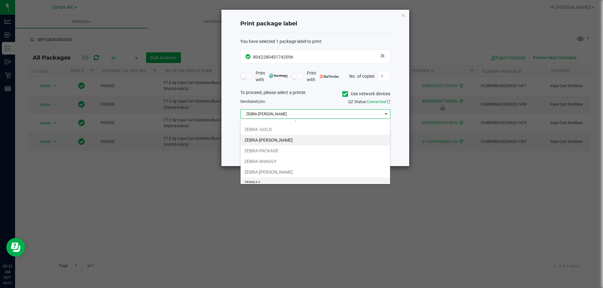
scroll to position [23, 0]
click at [278, 166] on li "ZEBRA-[PERSON_NAME]" at bounding box center [314, 167] width 149 height 11
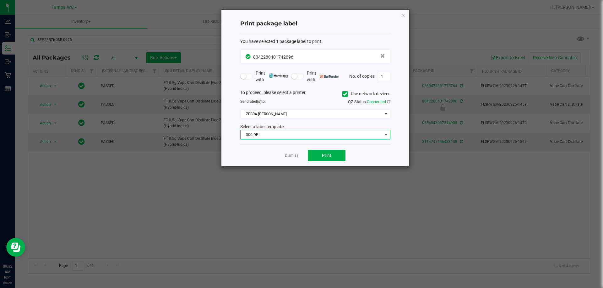
click at [271, 140] on span "300 DPI" at bounding box center [315, 134] width 150 height 9
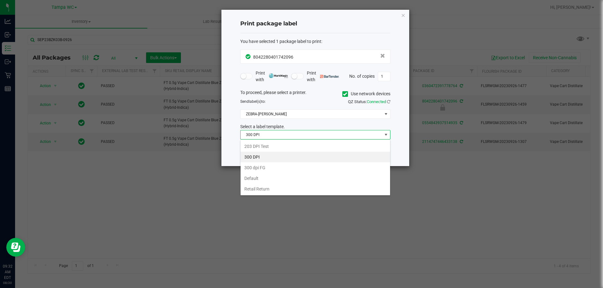
scroll to position [9, 150]
click at [270, 148] on li "203 DPI Test" at bounding box center [314, 146] width 149 height 11
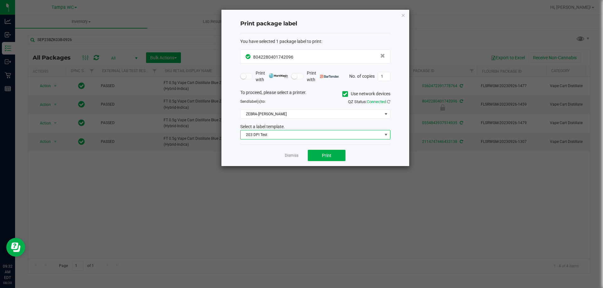
click at [318, 101] on div "QZ Status: Connected" at bounding box center [355, 102] width 80 height 6
click at [326, 160] on button "Print" at bounding box center [327, 155] width 38 height 11
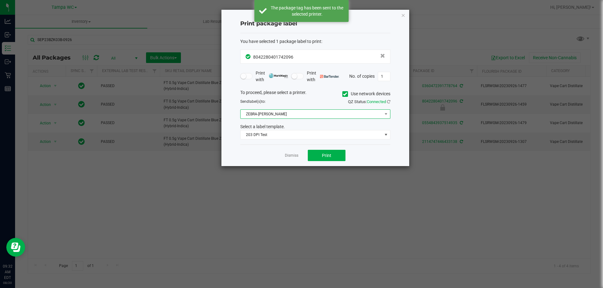
click at [267, 115] on span "ZEBRA-[PERSON_NAME]" at bounding box center [311, 114] width 142 height 9
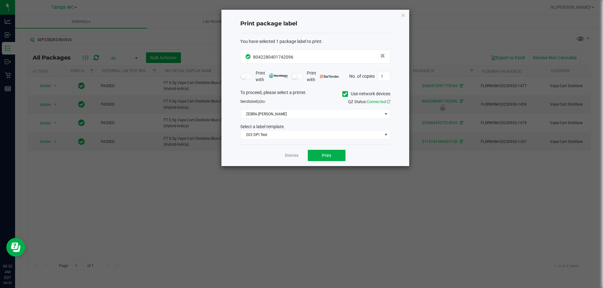
click at [403, 17] on icon "button" at bounding box center [403, 15] width 4 height 8
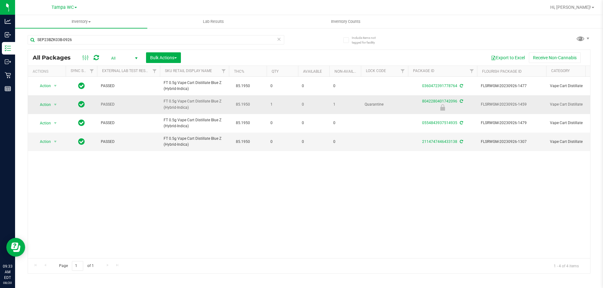
click at [50, 112] on td "Action Action Edit attributes Global inventory Locate package Package audit log…" at bounding box center [47, 104] width 38 height 19
click at [50, 108] on span "Action" at bounding box center [42, 104] width 17 height 9
click at [47, 175] on li "Unlock package" at bounding box center [55, 179] width 40 height 9
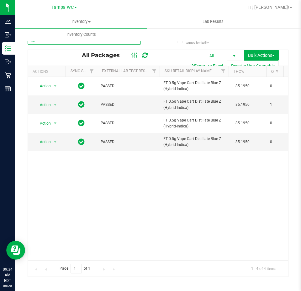
click at [75, 43] on input "SEP23BZK03B-0926" at bounding box center [84, 39] width 113 height 9
paste input "JAN25RAI01B-0203"
type input "JAN25RAI01B-0203"
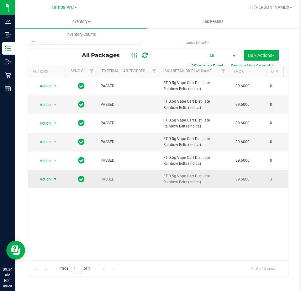
click at [40, 178] on span "Action" at bounding box center [42, 179] width 17 height 9
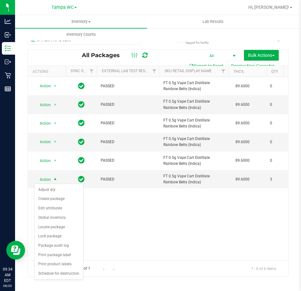
click at [148, 214] on div "Action Action Adjust qty Edit attributes Global inventory Locate package Packag…" at bounding box center [158, 168] width 261 height 183
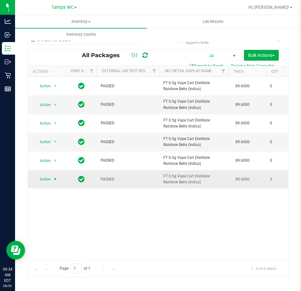
click at [53, 179] on span "select" at bounding box center [55, 179] width 5 height 5
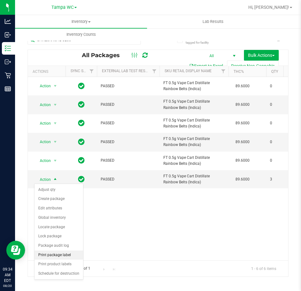
click at [60, 255] on li "Print package label" at bounding box center [59, 254] width 49 height 9
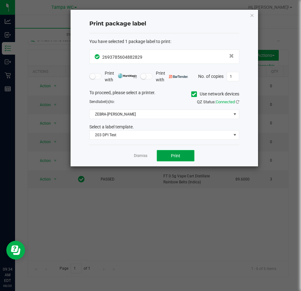
click at [170, 153] on button "Print" at bounding box center [176, 155] width 38 height 11
click at [255, 14] on div "Print package label You have selected 1 package label to print : 26937856048828…" at bounding box center [165, 88] width 188 height 157
click at [252, 16] on icon "button" at bounding box center [252, 15] width 4 height 8
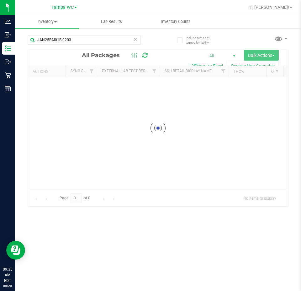
click at [73, 34] on div "JAN25RAI01B-0203" at bounding box center [93, 40] width 131 height 20
click at [71, 39] on input "JAN25RAI01B-0203" at bounding box center [84, 39] width 113 height 9
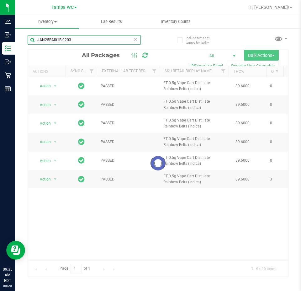
click at [78, 40] on input "JAN25RAI01B-0203" at bounding box center [84, 39] width 113 height 9
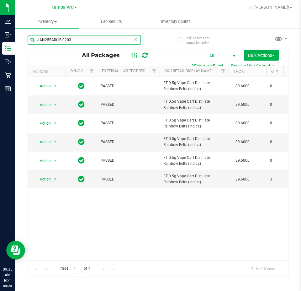
paste input "OCT23SBC01C-1012"
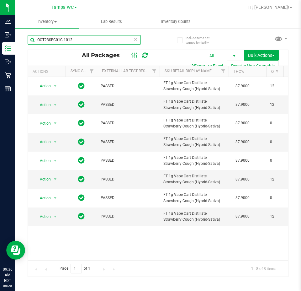
type input "OCT23SBC01C-1012"
click at [134, 247] on div "Action Action Edit attributes Global inventory Locate package Package audit log…" at bounding box center [158, 168] width 261 height 183
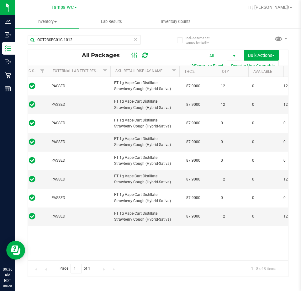
scroll to position [0, 51]
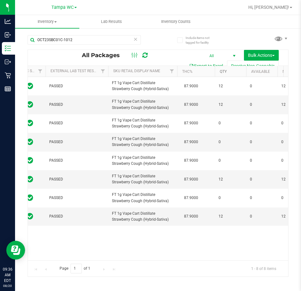
click at [227, 71] on link "Qty" at bounding box center [223, 71] width 7 height 4
click at [226, 71] on link "Qty" at bounding box center [227, 71] width 14 height 4
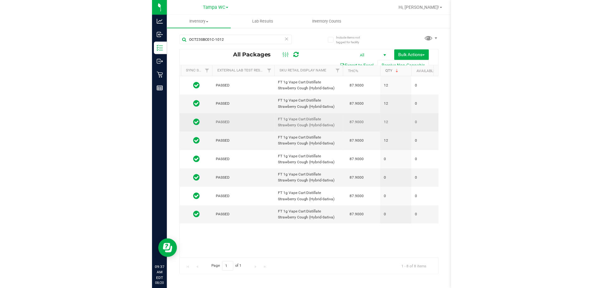
scroll to position [0, 41]
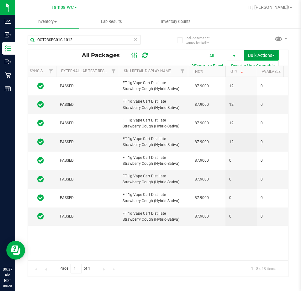
click at [255, 52] on button "Bulk Actions" at bounding box center [261, 55] width 35 height 11
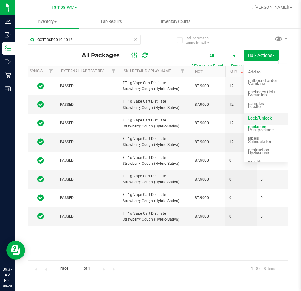
click at [255, 117] on span "Lock/Unlock packages" at bounding box center [260, 122] width 24 height 13
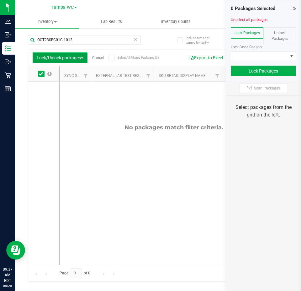
click at [81, 57] on span "Lock/Unlock packages" at bounding box center [60, 57] width 47 height 5
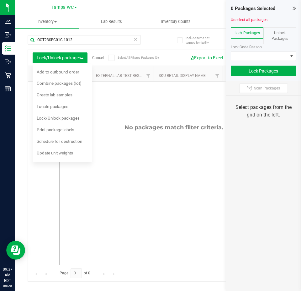
click at [126, 98] on div "No packages match filter criteria." at bounding box center [174, 195] width 229 height 226
drag, startPoint x: 105, startPoint y: 173, endPoint x: 143, endPoint y: 77, distance: 103.0
click at [105, 173] on div "No packages match filter criteria." at bounding box center [174, 195] width 229 height 226
click at [275, 35] on div "Unlock Packages" at bounding box center [280, 35] width 33 height 17
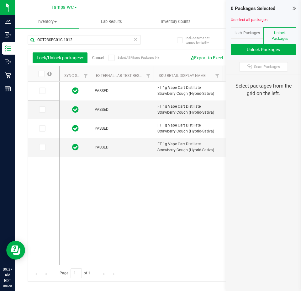
click at [37, 76] on label at bounding box center [45, 74] width 24 height 6
click at [0, 0] on input "checkbox" at bounding box center [0, 0] width 0 height 0
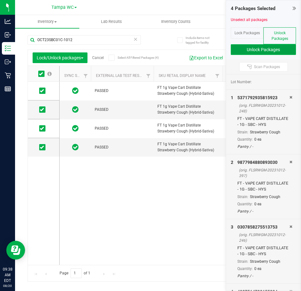
click at [250, 48] on button "Unlock Packages" at bounding box center [263, 49] width 65 height 11
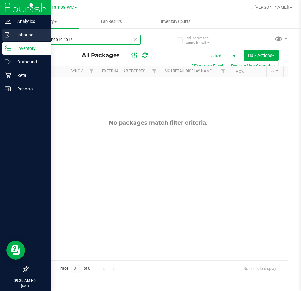
drag, startPoint x: 95, startPoint y: 41, endPoint x: 0, endPoint y: 40, distance: 94.8
click at [0, 40] on div "Analytics Inbound Inventory Outbound Retail Reports 09:39 AM EDT 08/20/2025 08/…" at bounding box center [150, 145] width 301 height 291
paste input "SEP23GPN05-1004"
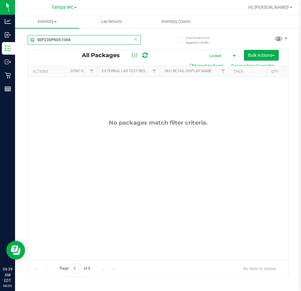
type input "SEP23GPN05-1004"
click at [222, 54] on span "Locked" at bounding box center [221, 55] width 35 height 9
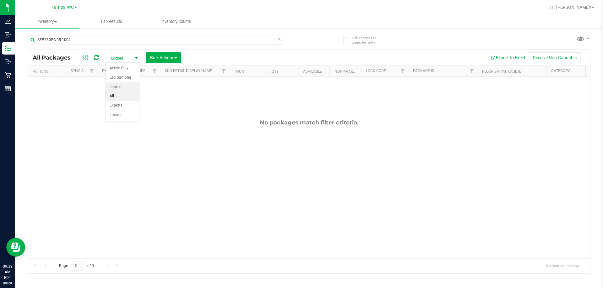
click at [116, 100] on li "All" at bounding box center [123, 96] width 34 height 9
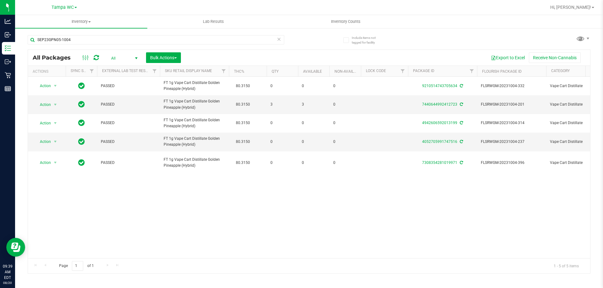
click at [169, 190] on div "Action Action Adjust qty Edit attributes Global inventory Locate package Packag…" at bounding box center [309, 168] width 562 height 182
click at [53, 107] on span "select" at bounding box center [55, 104] width 5 height 5
click at [128, 191] on div "Action Action Adjust qty Edit attributes Global inventory Locate package Packag…" at bounding box center [309, 168] width 562 height 182
click at [50, 104] on span "Action" at bounding box center [42, 104] width 17 height 9
click at [58, 180] on li "Print package label" at bounding box center [59, 180] width 49 height 9
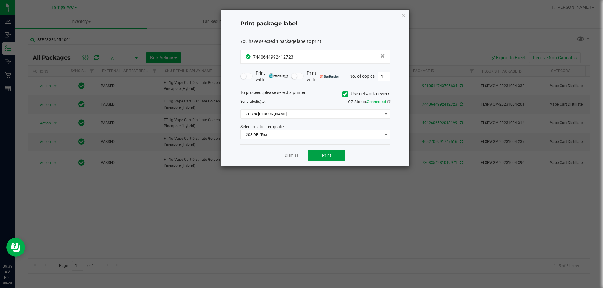
click at [301, 154] on span "Print" at bounding box center [326, 155] width 9 height 5
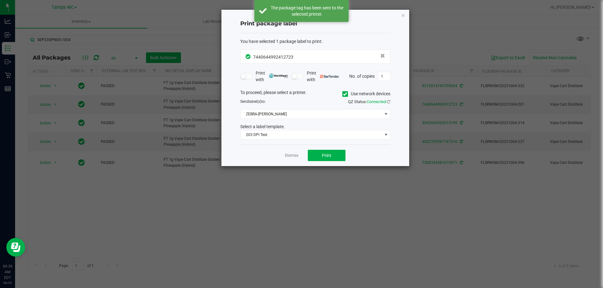
click at [295, 77] on small at bounding box center [294, 76] width 6 height 6
click at [245, 75] on small at bounding box center [243, 76] width 6 height 6
click at [290, 155] on link "Dismiss" at bounding box center [291, 155] width 13 height 5
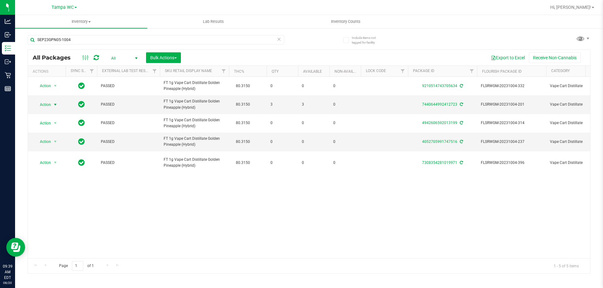
click at [285, 210] on div "Action Action Adjust qty Edit attributes Global inventory Locate package Packag…" at bounding box center [309, 168] width 562 height 182
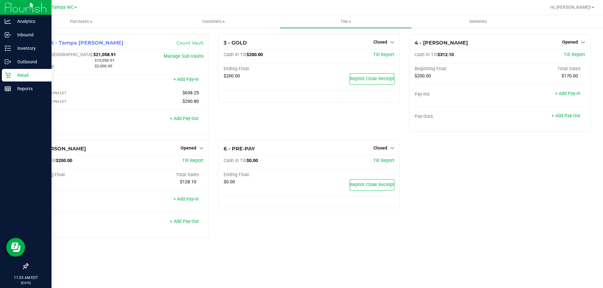
click at [22, 78] on p "Retail" at bounding box center [30, 76] width 38 height 8
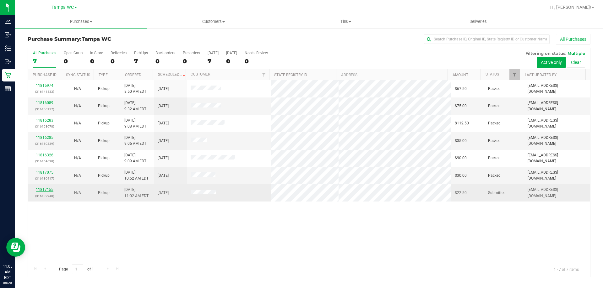
click at [47, 191] on link "11817155" at bounding box center [45, 190] width 18 height 4
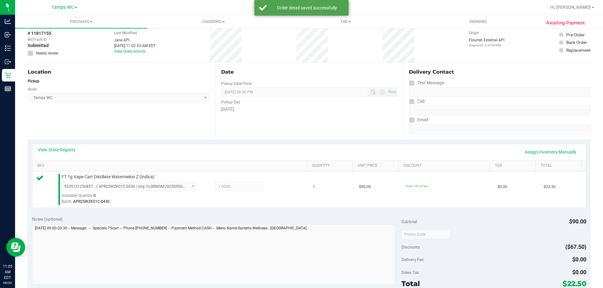
scroll to position [107, 0]
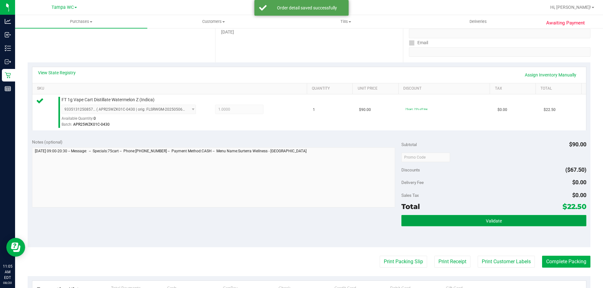
click at [487, 217] on button "Validate" at bounding box center [493, 220] width 185 height 11
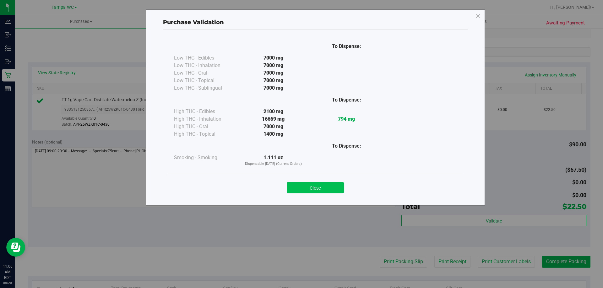
click at [303, 188] on button "Close" at bounding box center [315, 187] width 57 height 11
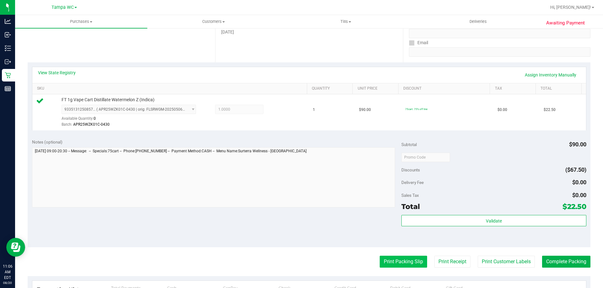
click at [389, 261] on button "Print Packing Slip" at bounding box center [402, 262] width 47 height 12
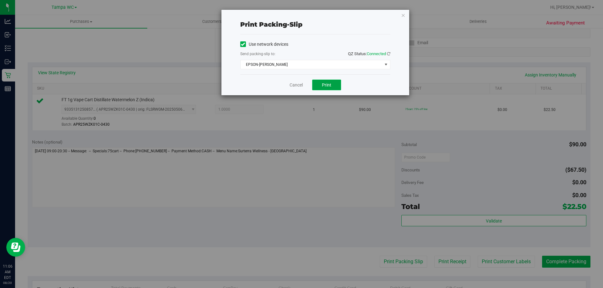
click at [318, 85] on button "Print" at bounding box center [326, 85] width 29 height 11
click at [299, 88] on link "Cancel" at bounding box center [295, 85] width 13 height 7
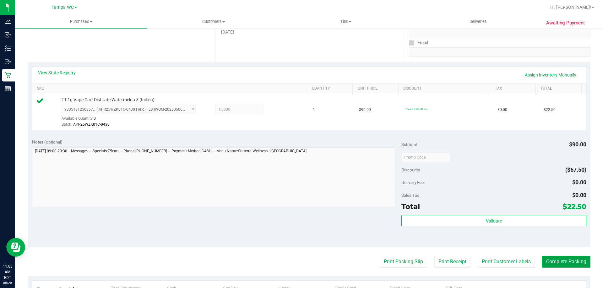
click at [568, 260] on button "Complete Packing" at bounding box center [566, 262] width 48 height 12
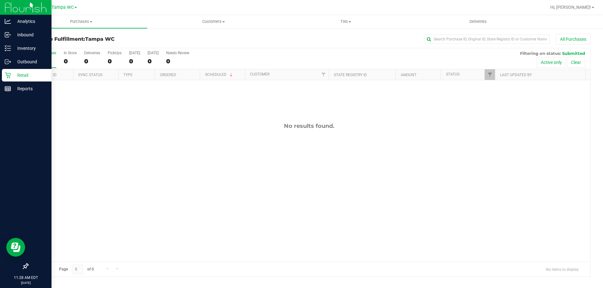
click at [11, 75] on p "Retail" at bounding box center [30, 76] width 38 height 8
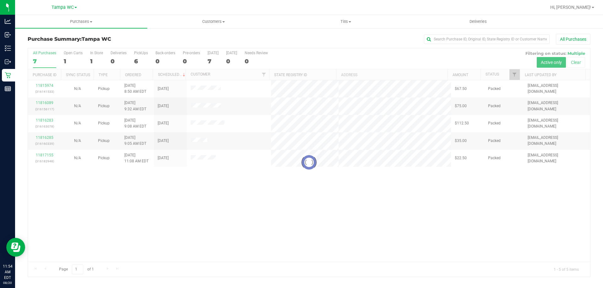
click at [273, 192] on div at bounding box center [309, 162] width 562 height 229
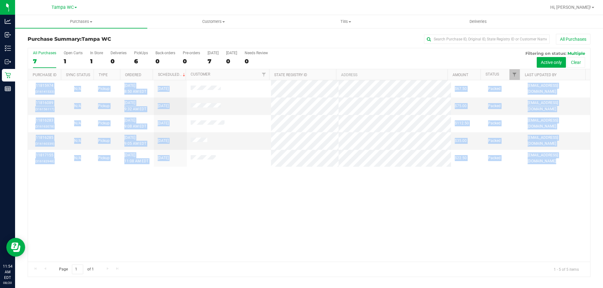
click at [273, 192] on div "11815974 (316141533) N/A Pickup [DATE] 8:50 AM EDT 8/20/2025 $67.50 Packed [EMA…" at bounding box center [309, 171] width 562 height 182
click at [236, 193] on div "11815974 (316141533) N/A Pickup [DATE] 8:50 AM EDT 8/20/2025 $67.50 Packed [EMA…" at bounding box center [309, 171] width 562 height 182
